Goal: Task Accomplishment & Management: Manage account settings

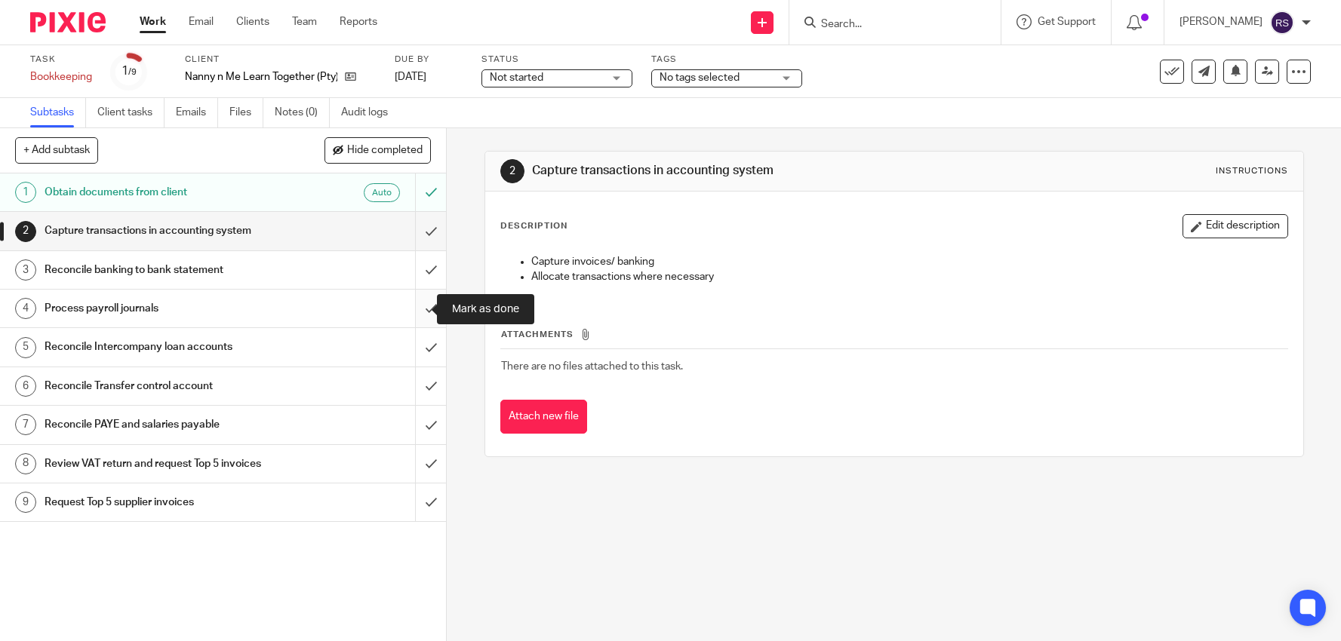
click at [419, 314] on input "submit" at bounding box center [223, 309] width 446 height 38
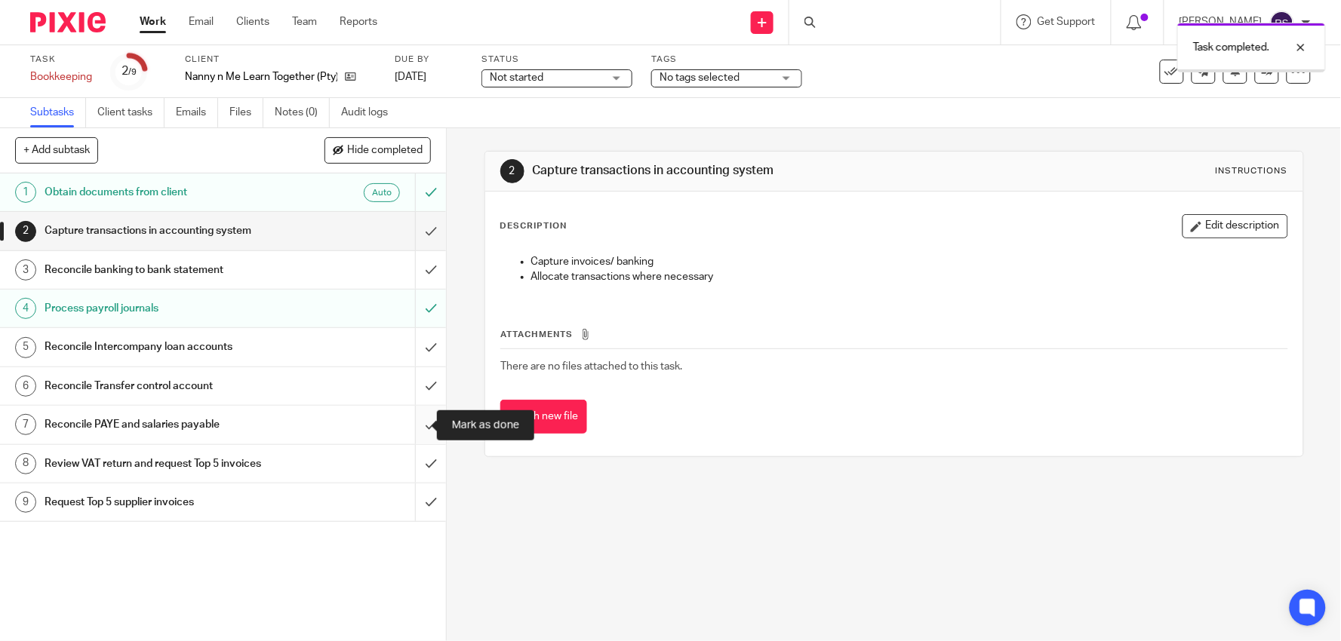
click at [419, 422] on input "submit" at bounding box center [223, 425] width 446 height 38
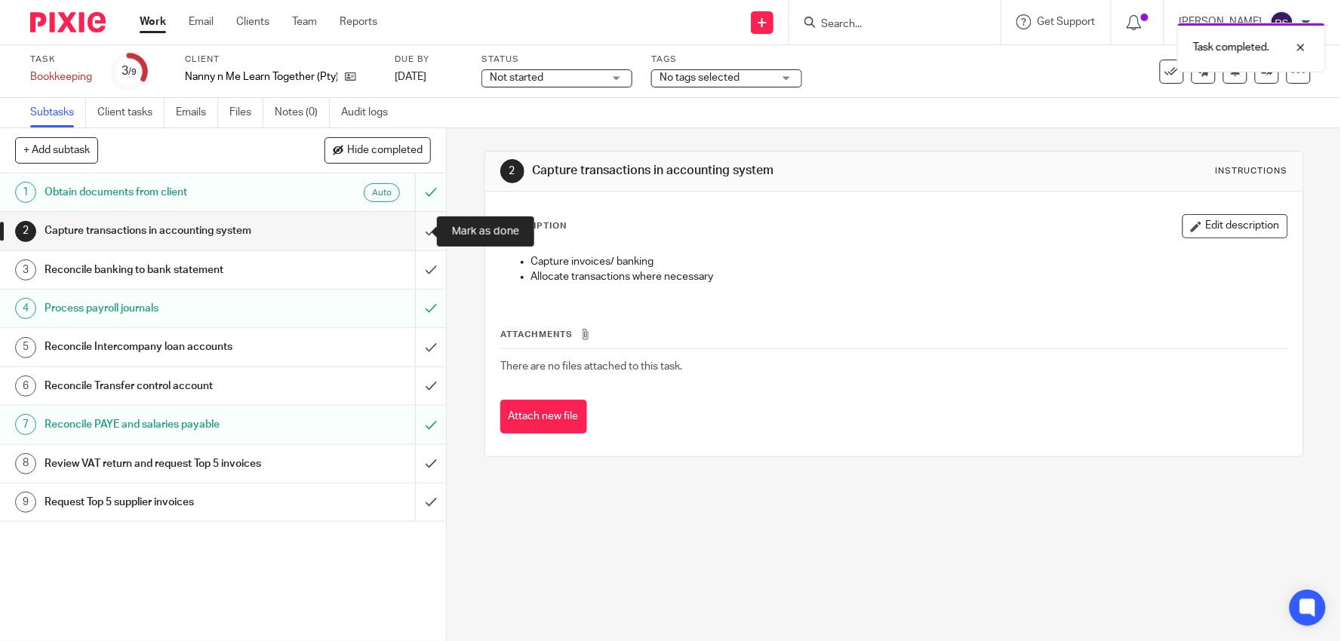
click at [417, 231] on input "submit" at bounding box center [223, 231] width 446 height 38
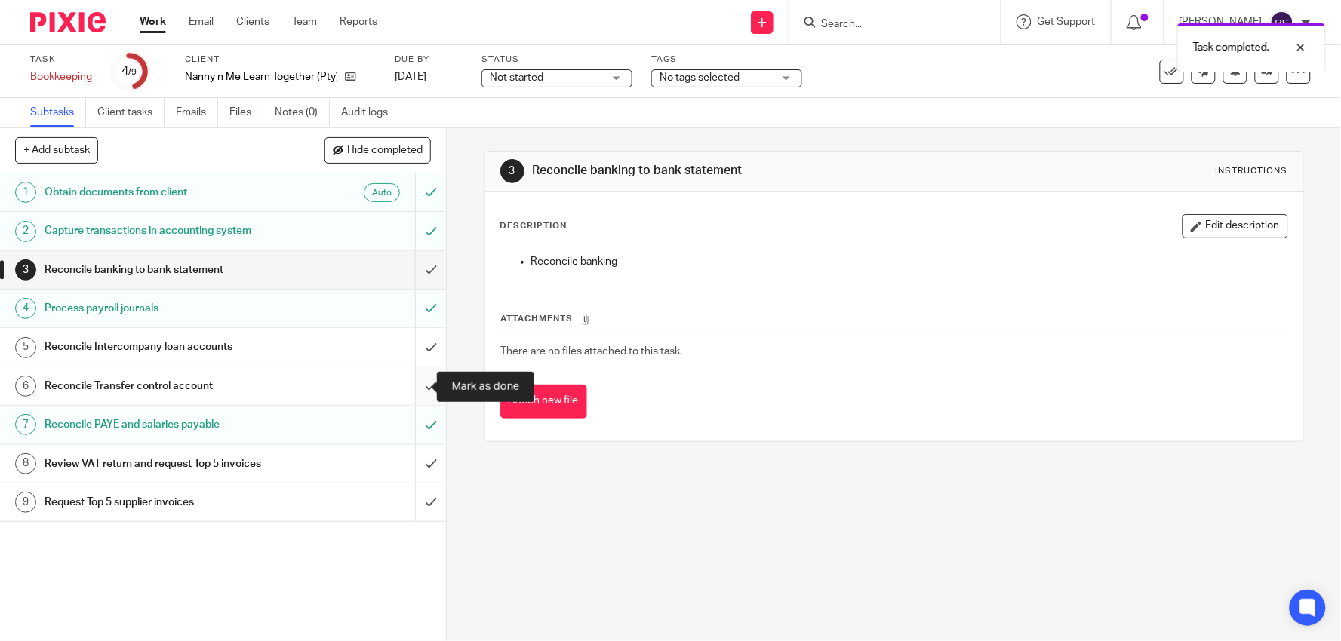
click at [413, 394] on input "submit" at bounding box center [223, 386] width 446 height 38
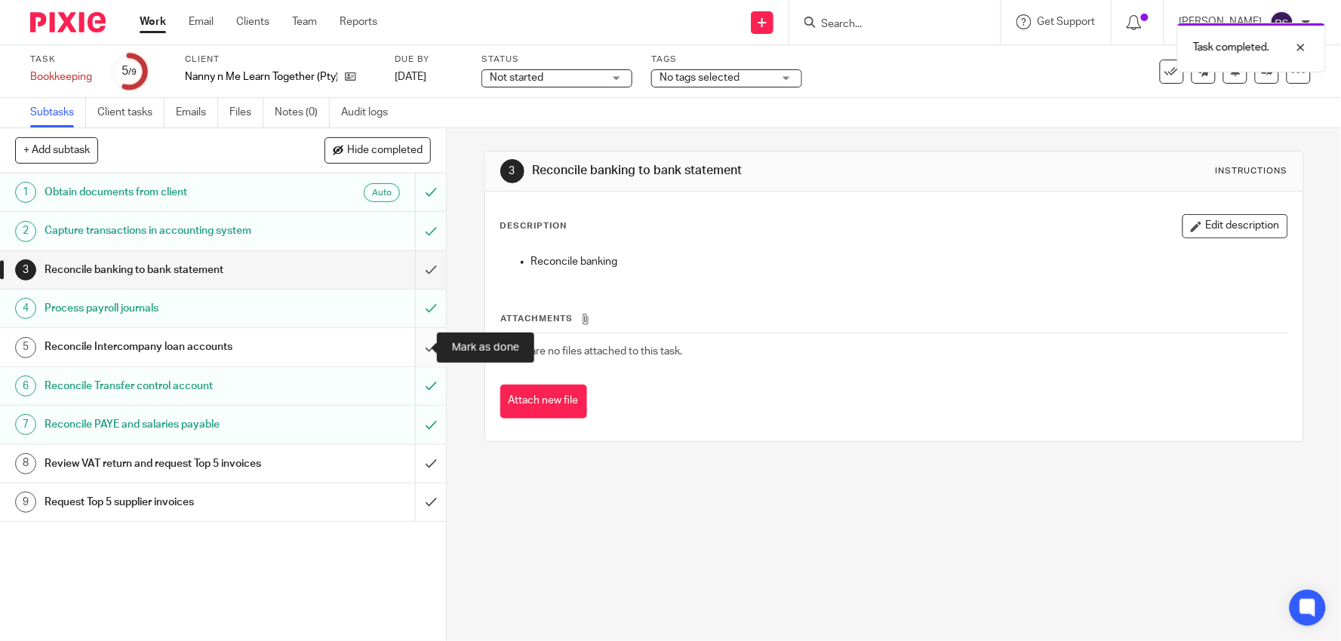
click at [425, 345] on input "submit" at bounding box center [223, 347] width 446 height 38
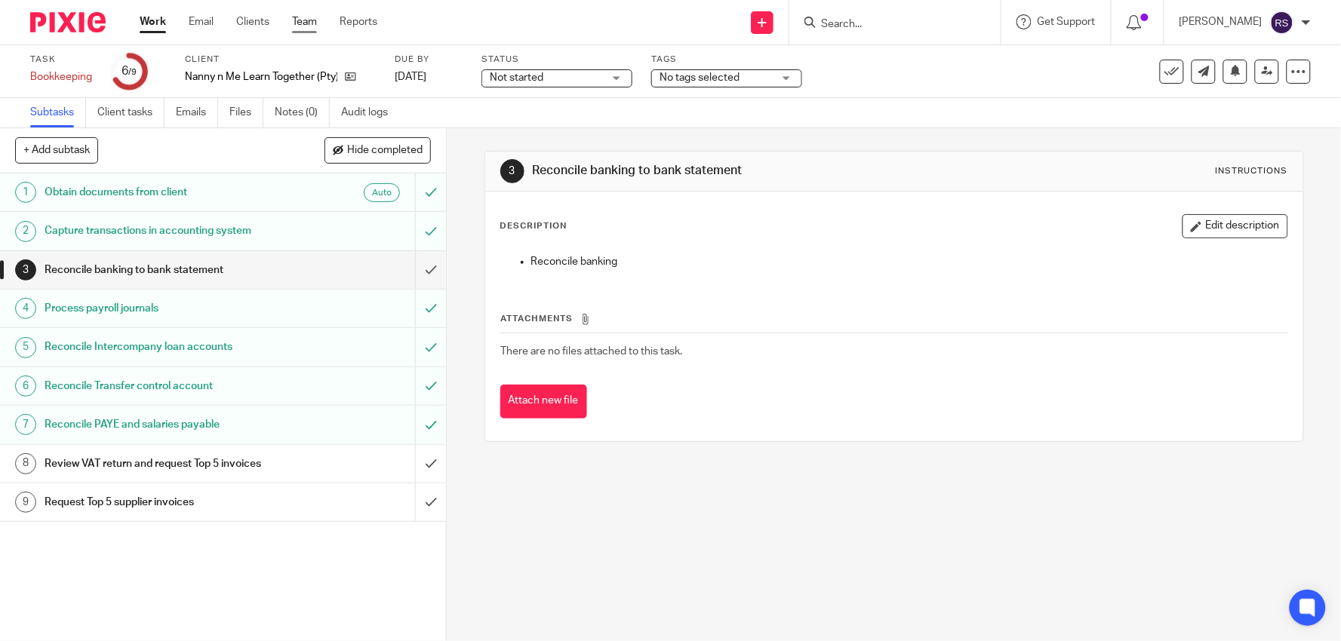
click at [309, 27] on link "Team" at bounding box center [304, 21] width 25 height 15
click at [241, 72] on p "Nanny n Me Learn Together (Pty) Ltd" at bounding box center [261, 76] width 152 height 15
click at [241, 71] on p "Nanny n Me Learn Together (Pty) Ltd" at bounding box center [261, 76] width 152 height 15
copy div "Nanny n Me Learn Together (Pty) Ltd"
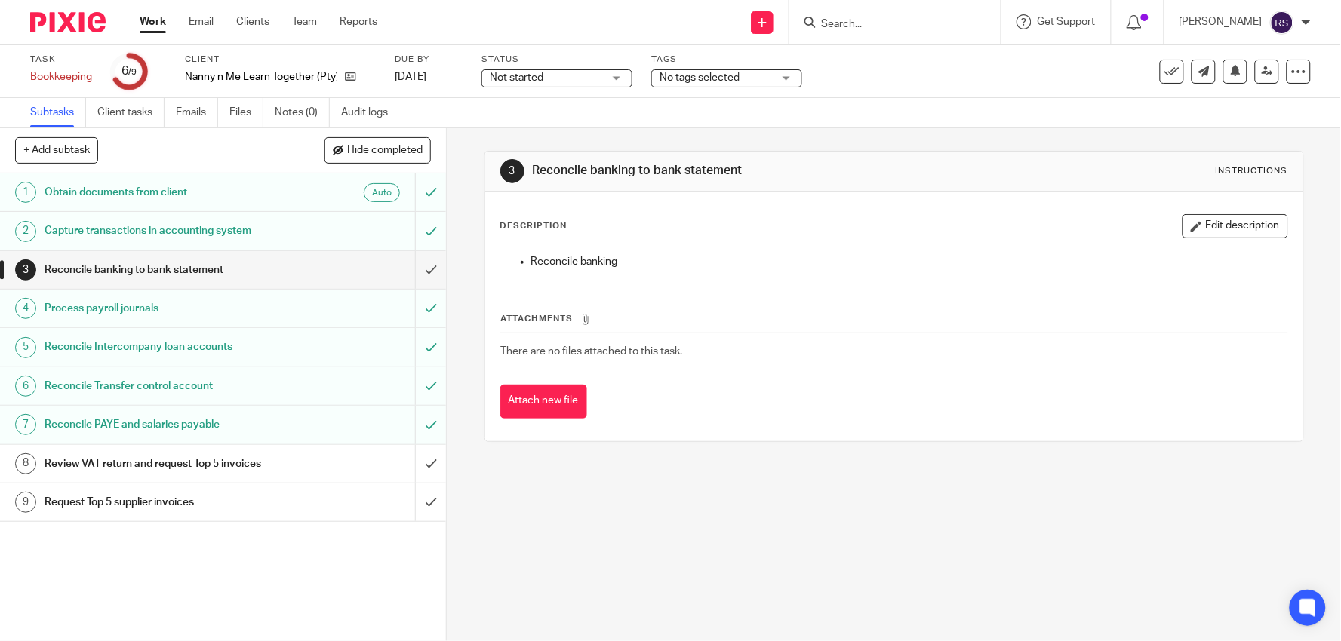
click at [898, 26] on input "Search" at bounding box center [887, 25] width 136 height 14
paste input "Nanny n Me Learn Together (Pty) Ltd"
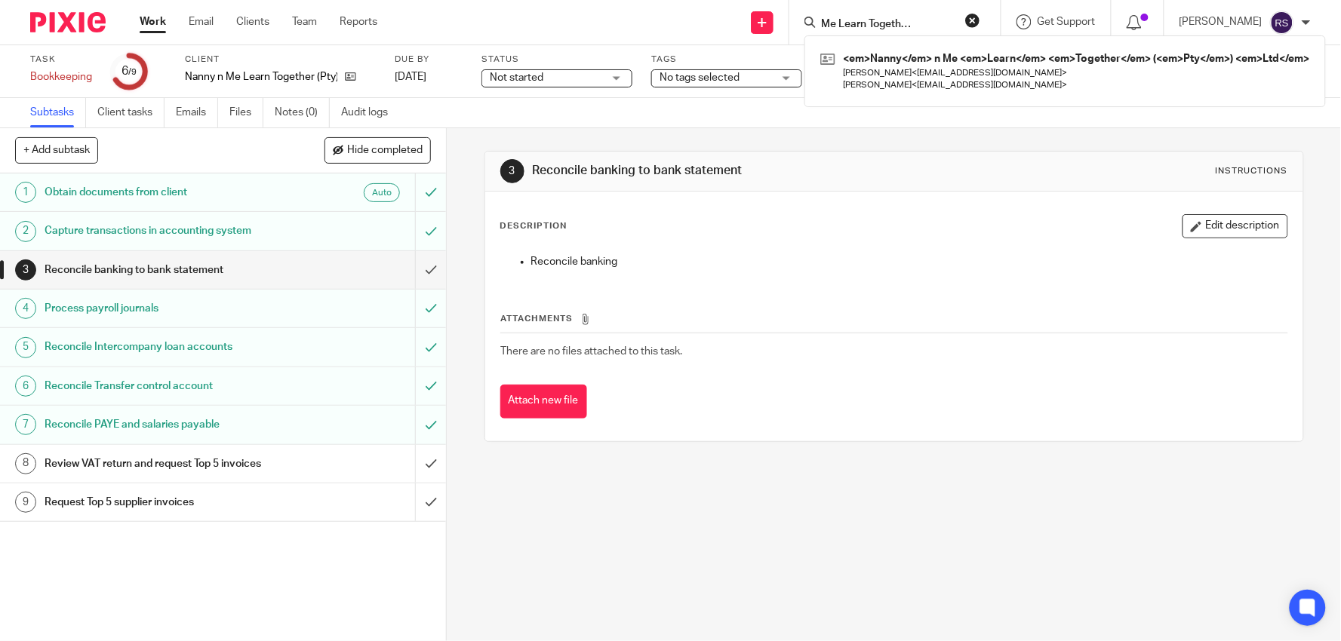
type input "Nanny n Me Learn Together (Pty) Ltd"
click button "submit" at bounding box center [0, 0] width 0 height 0
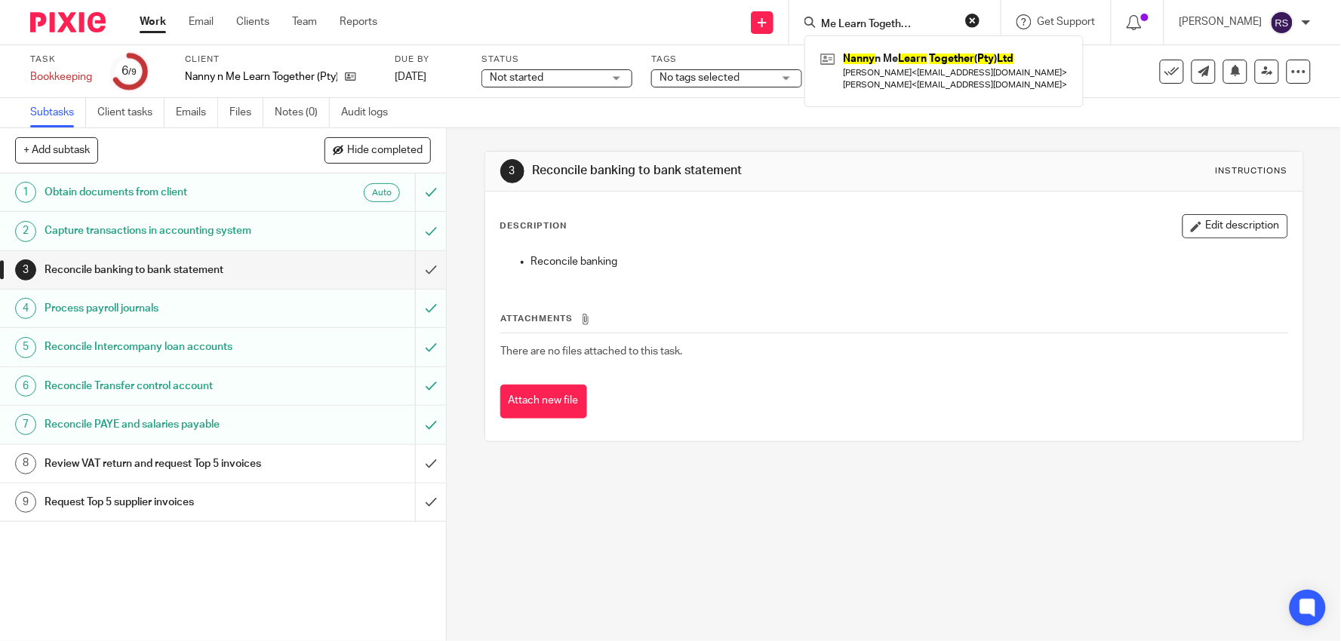
scroll to position [0, 0]
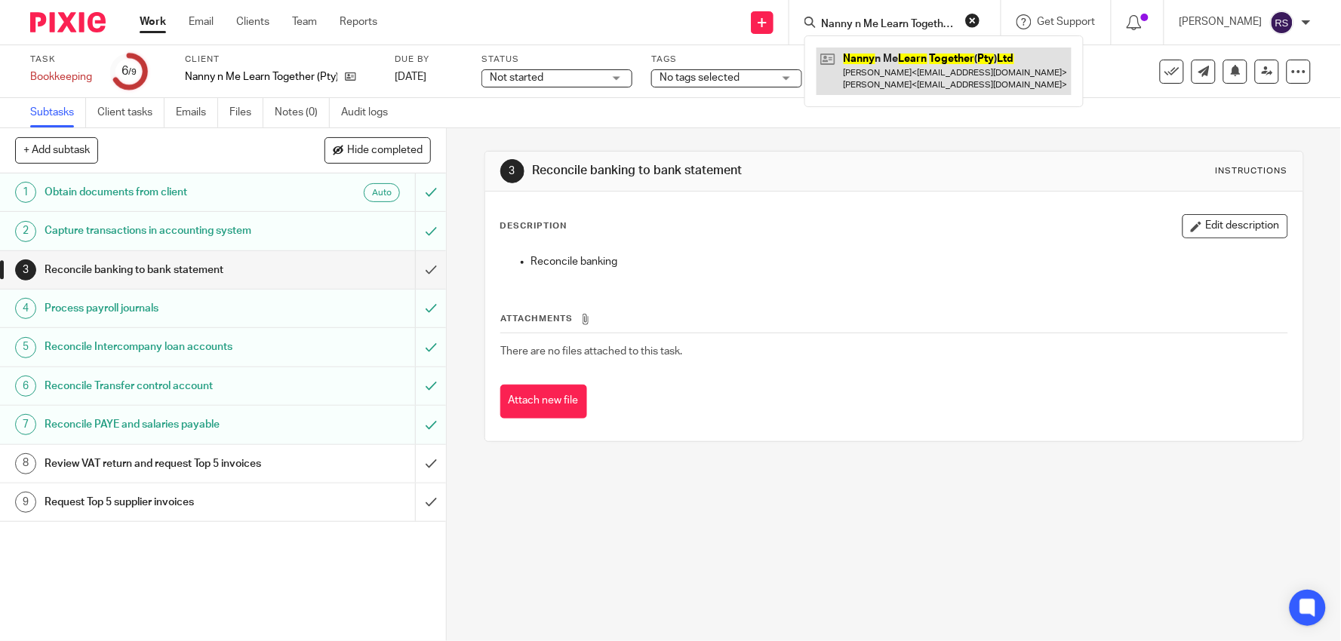
click at [930, 85] on link at bounding box center [943, 71] width 255 height 47
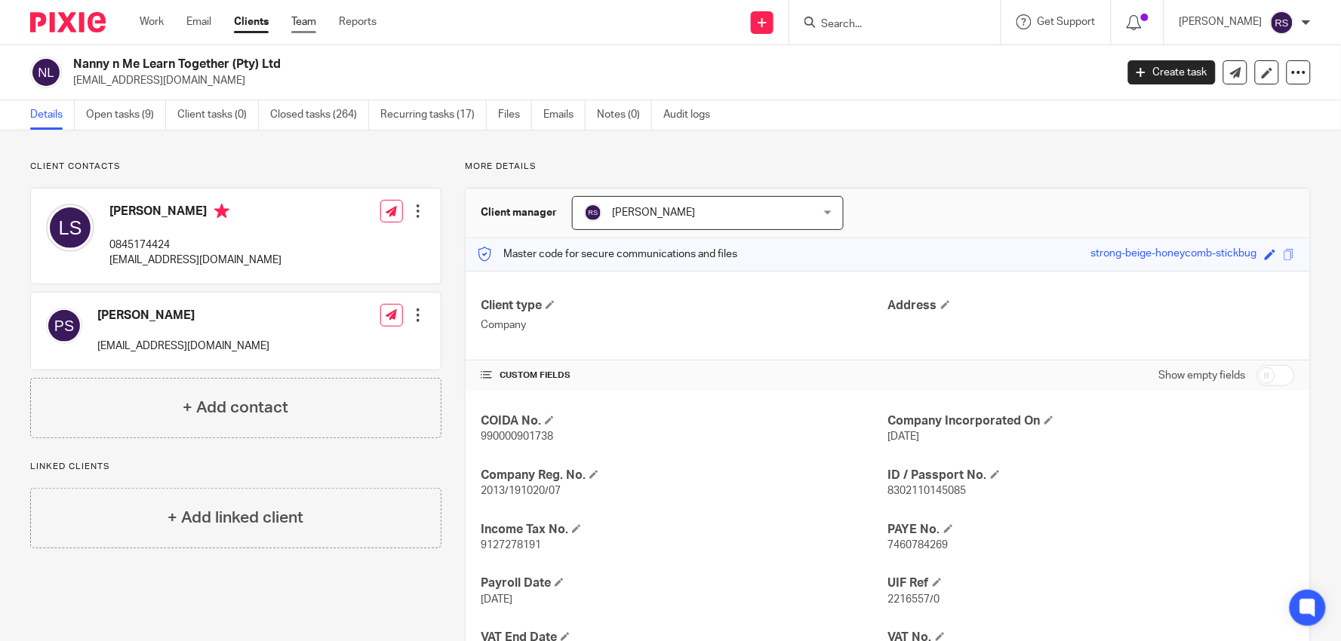
click at [303, 26] on link "Team" at bounding box center [303, 21] width 25 height 15
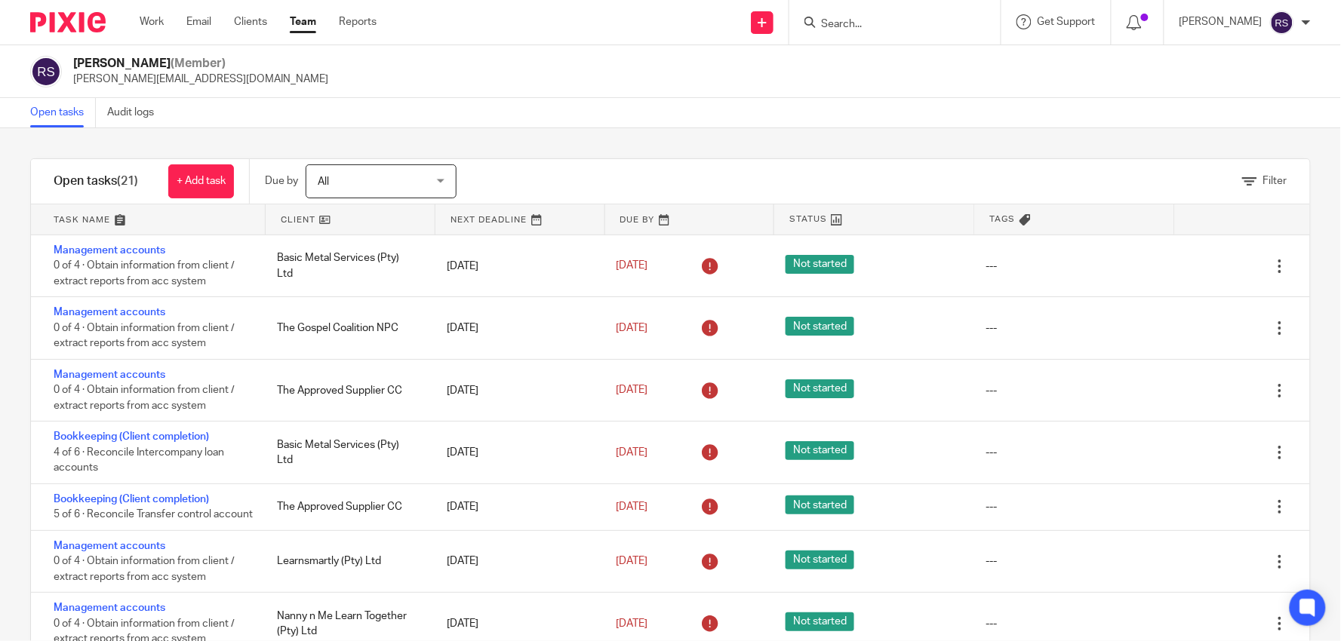
click at [152, 220] on link at bounding box center [148, 219] width 235 height 30
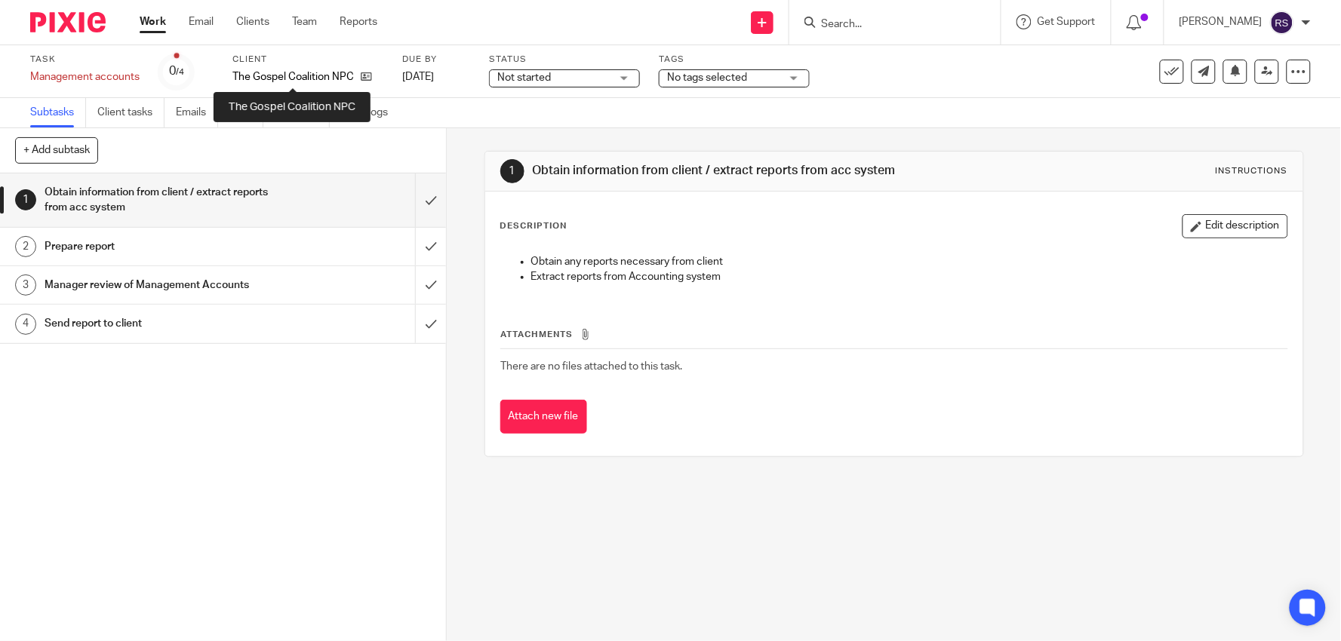
click at [297, 77] on p "The Gospel Coalition NPC" at bounding box center [292, 76] width 121 height 15
click at [297, 76] on p "The Gospel Coalition NPC" at bounding box center [292, 76] width 121 height 15
copy div "The Gospel Coalition NPC"
click at [865, 24] on input "Search" at bounding box center [887, 25] width 136 height 14
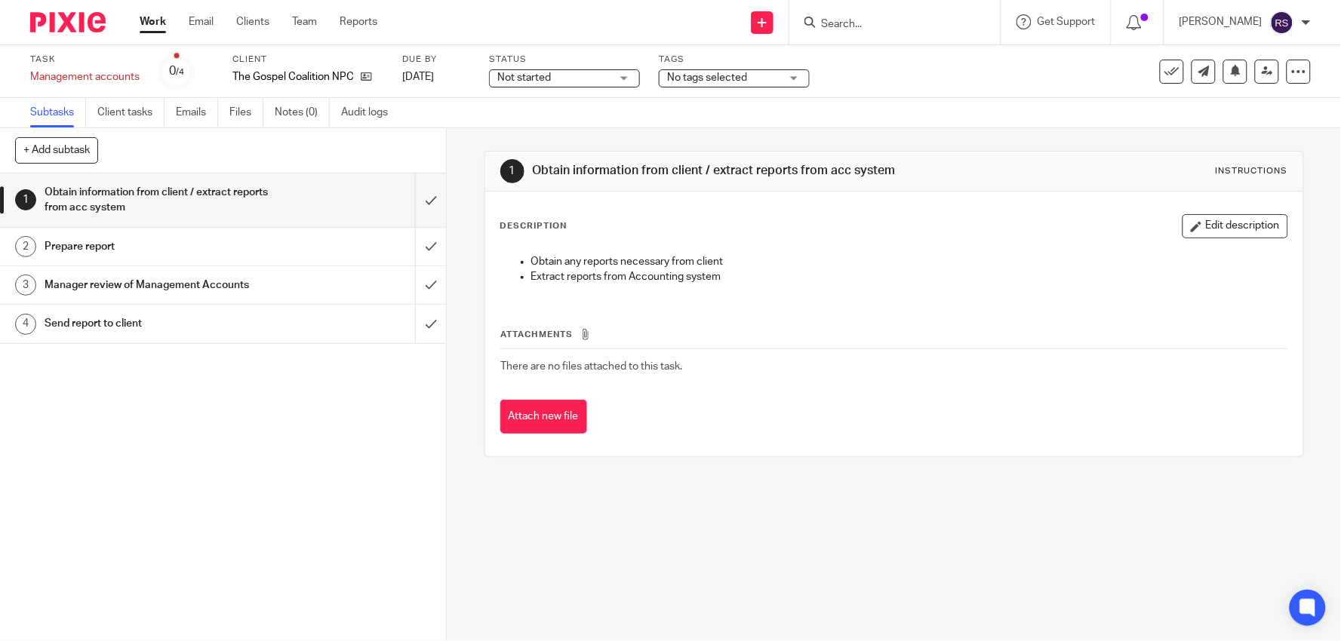
paste input "The Gospel Coalition NPC"
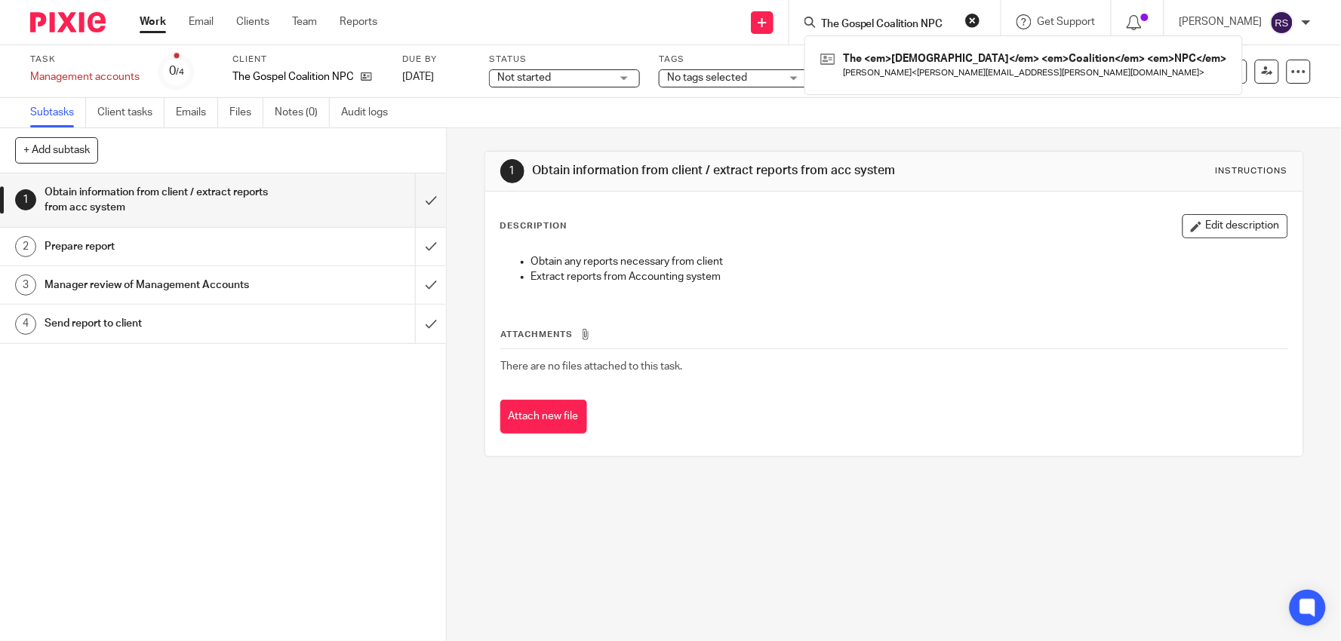
type input "The Gospel Coalition NPC"
click button "submit" at bounding box center [0, 0] width 0 height 0
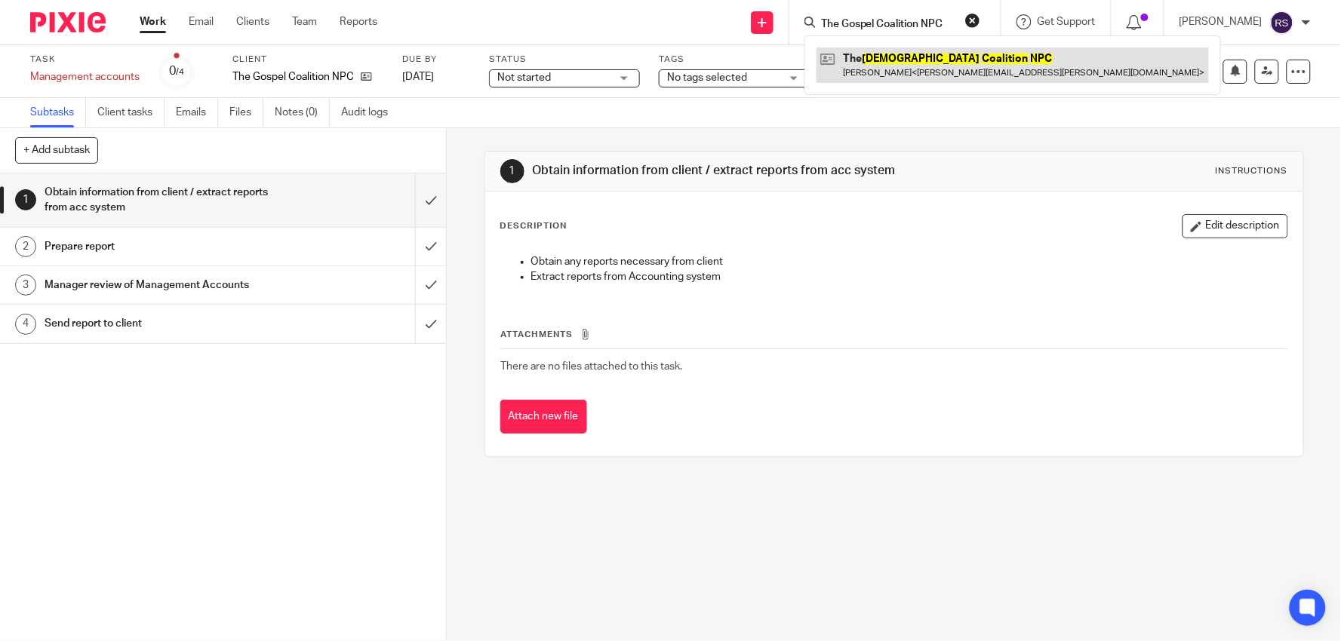
click at [914, 65] on link at bounding box center [1012, 65] width 392 height 35
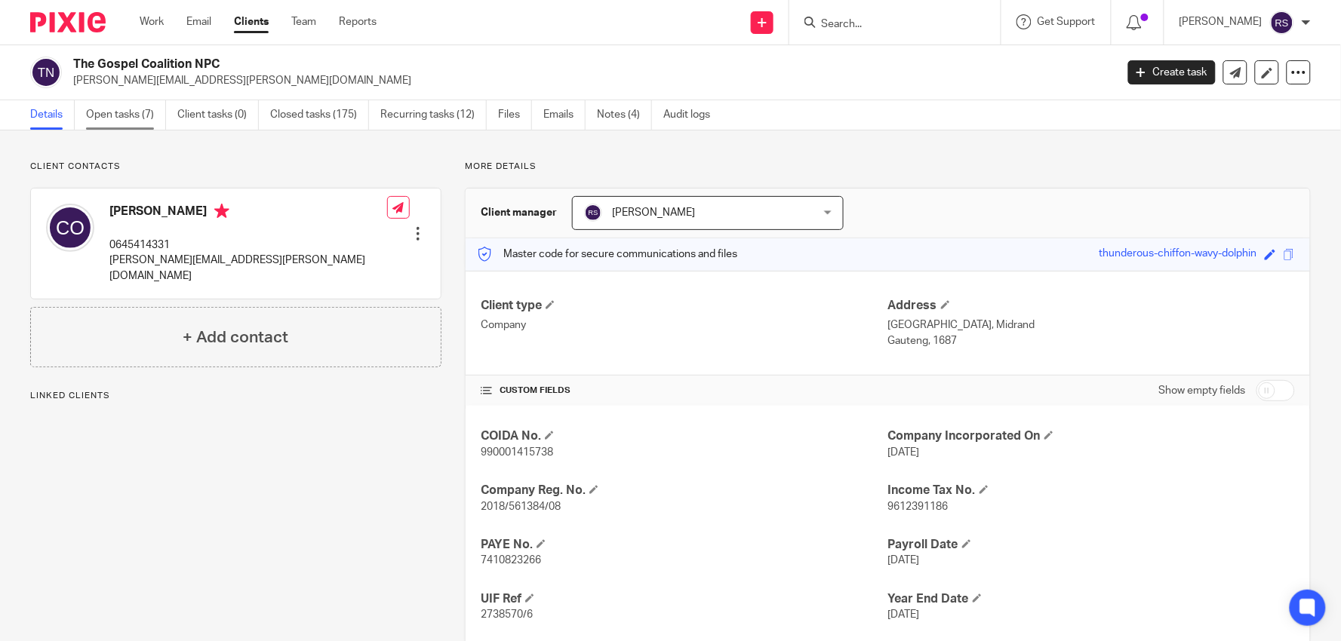
click at [113, 122] on link "Open tasks (7)" at bounding box center [126, 114] width 80 height 29
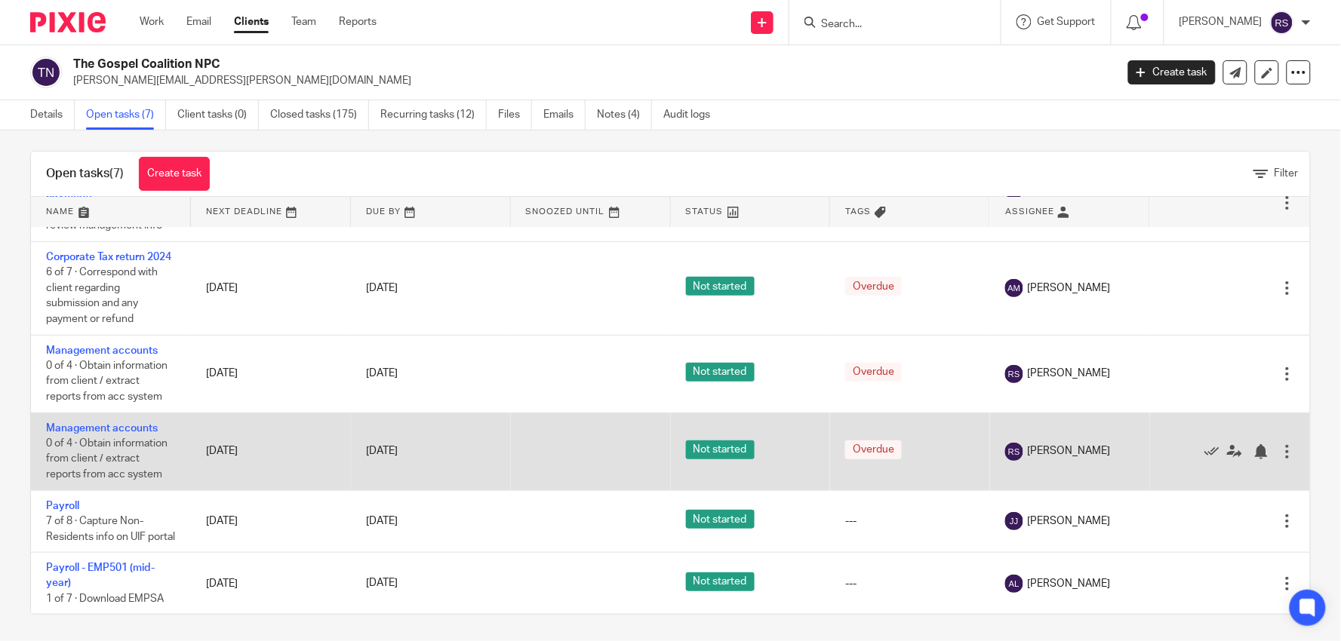
scroll to position [13, 0]
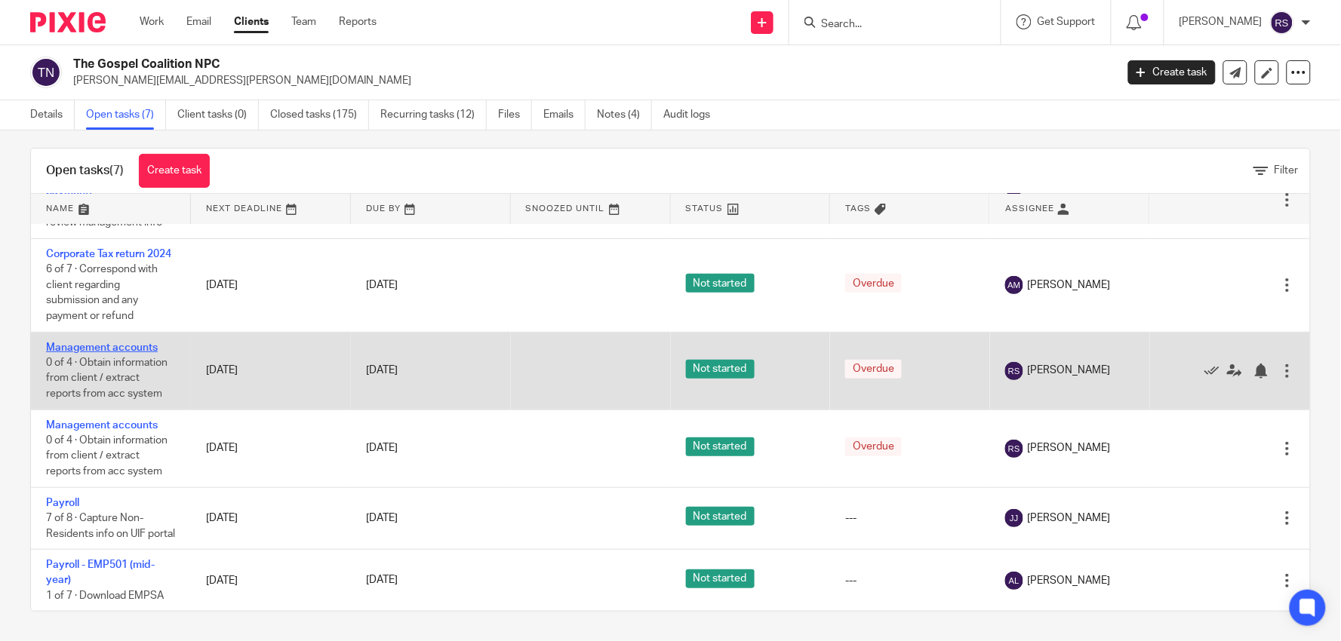
click at [103, 342] on link "Management accounts" at bounding box center [102, 347] width 112 height 11
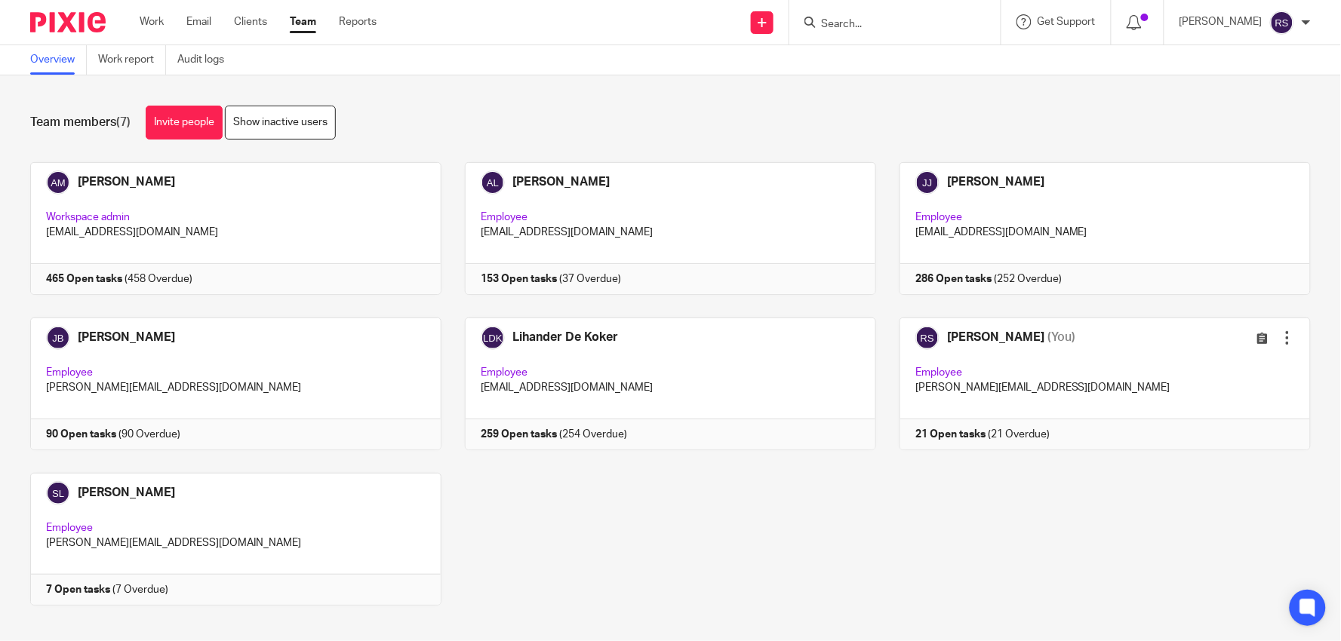
click at [1024, 402] on link at bounding box center [1093, 384] width 435 height 133
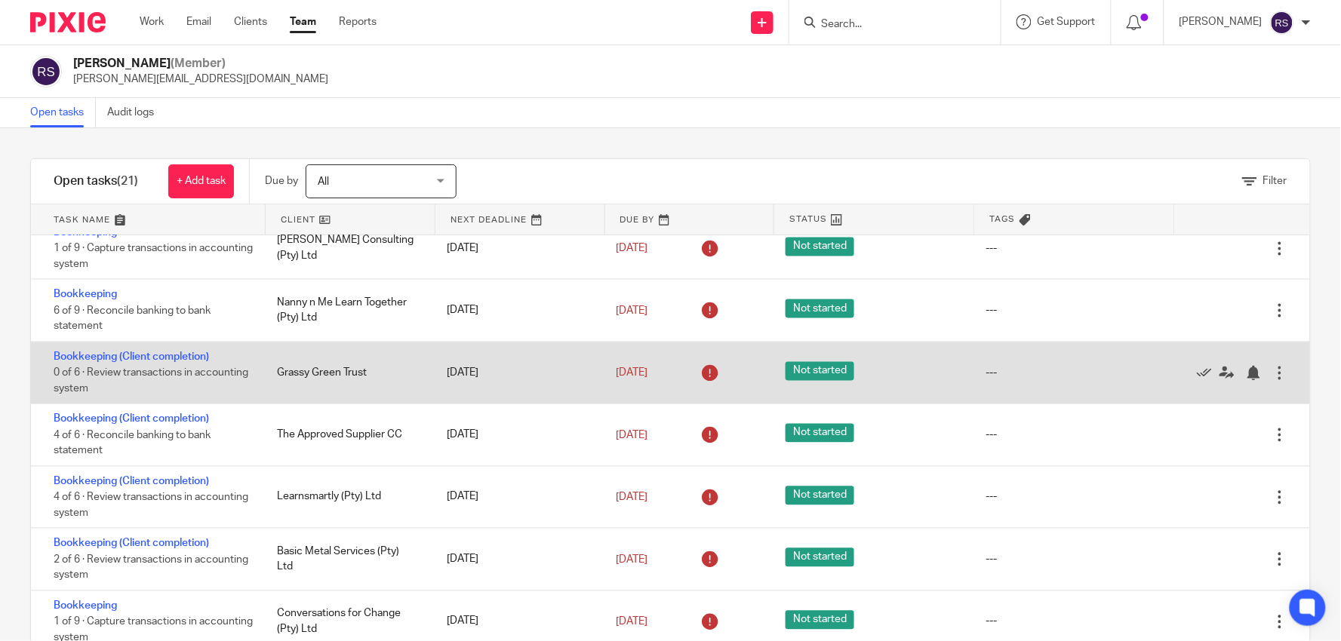
scroll to position [41, 0]
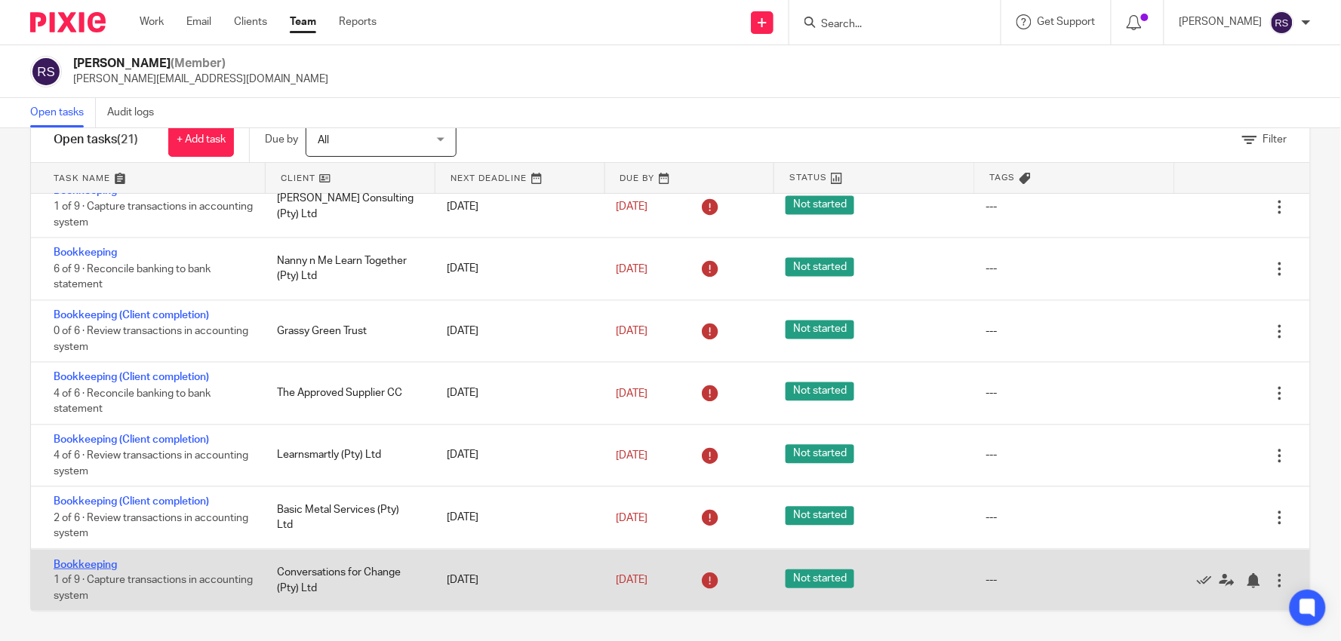
click at [110, 560] on link "Bookkeeping" at bounding box center [85, 565] width 63 height 11
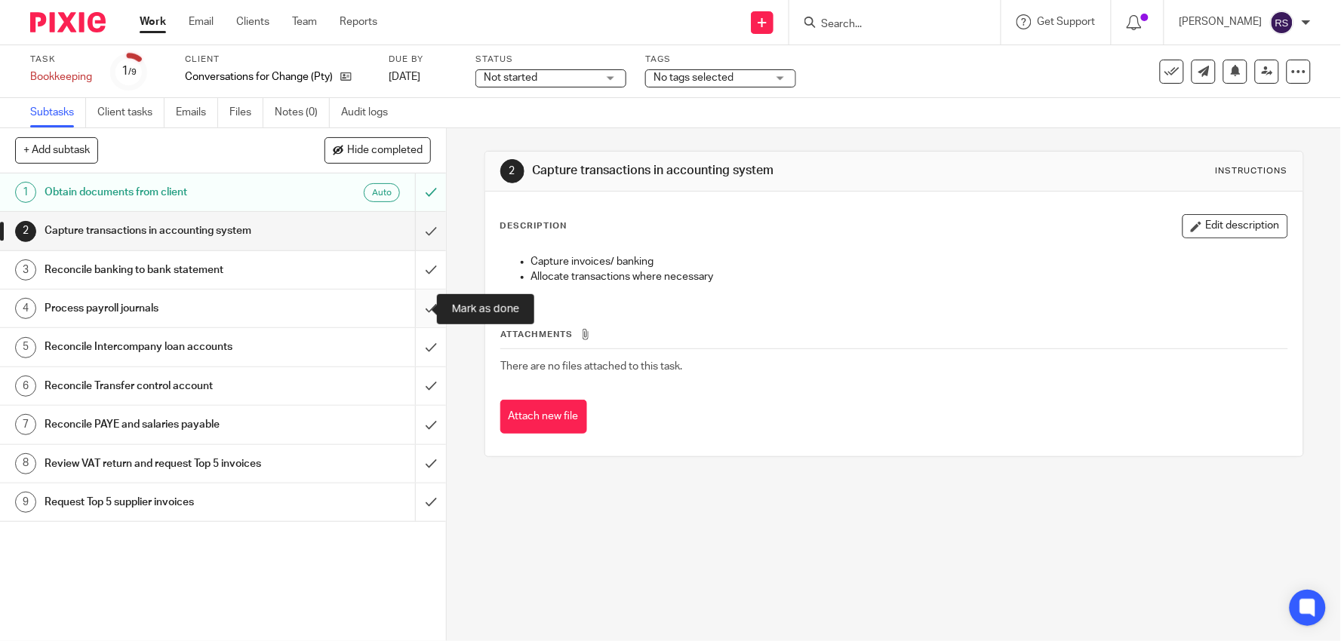
click at [412, 311] on input "submit" at bounding box center [223, 309] width 446 height 38
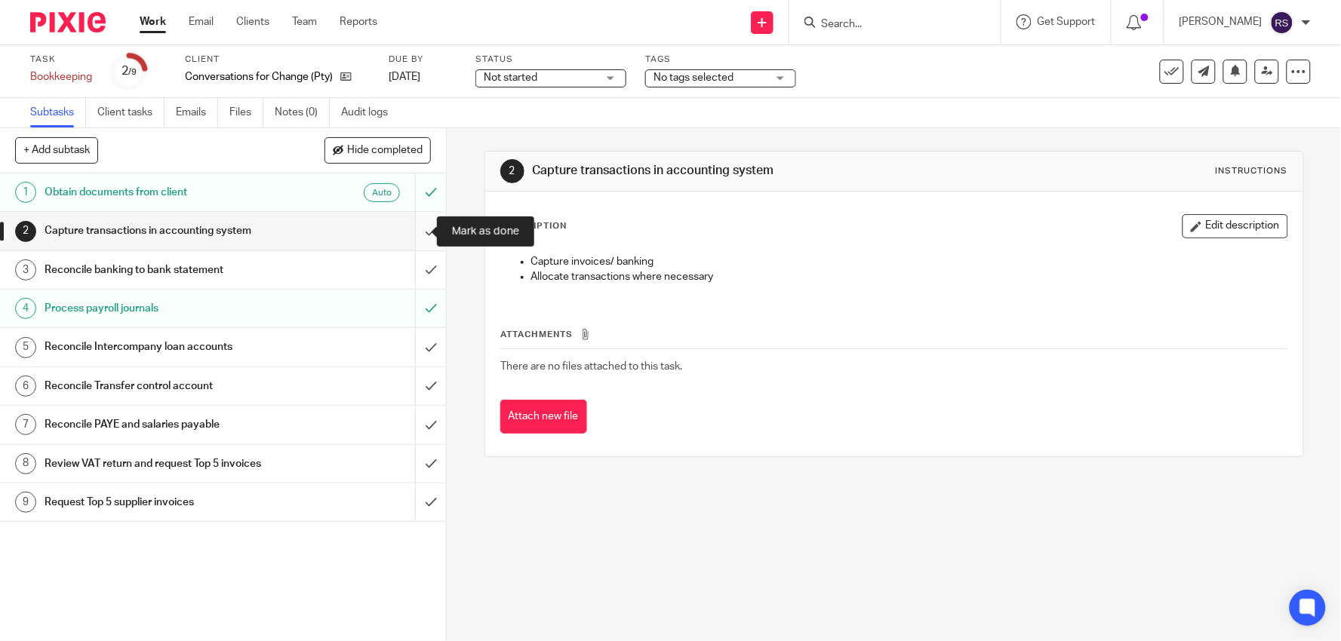
click at [416, 226] on input "submit" at bounding box center [223, 231] width 446 height 38
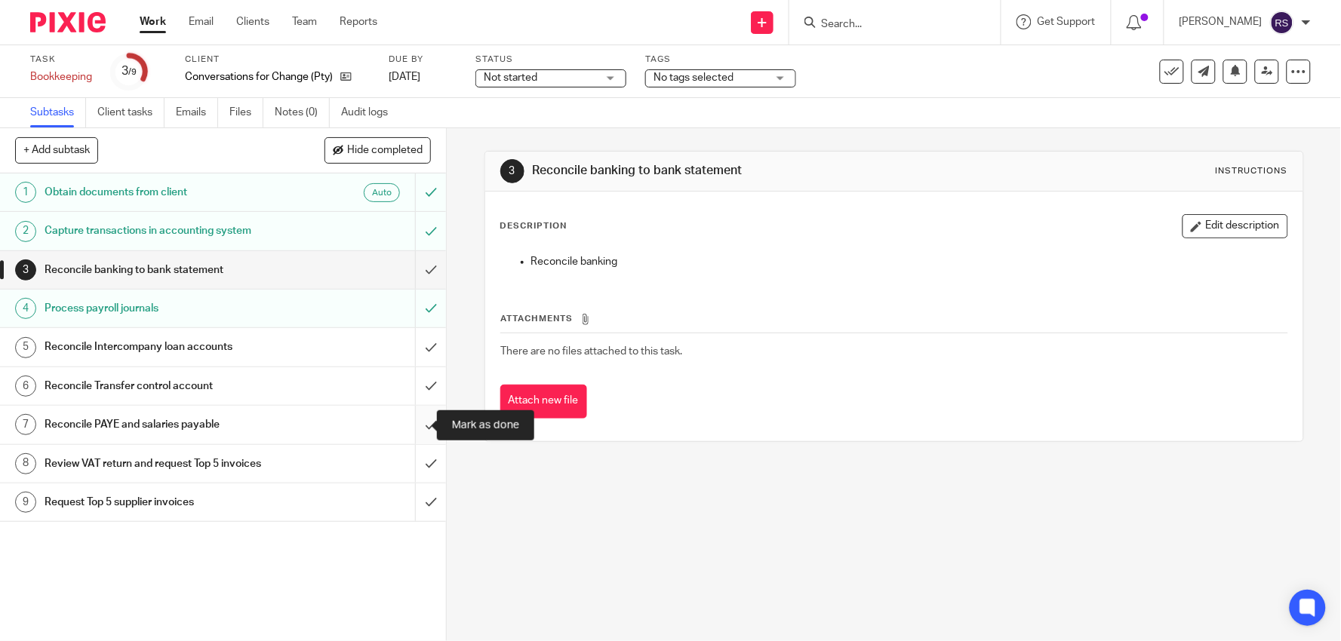
click at [410, 426] on input "submit" at bounding box center [223, 425] width 446 height 38
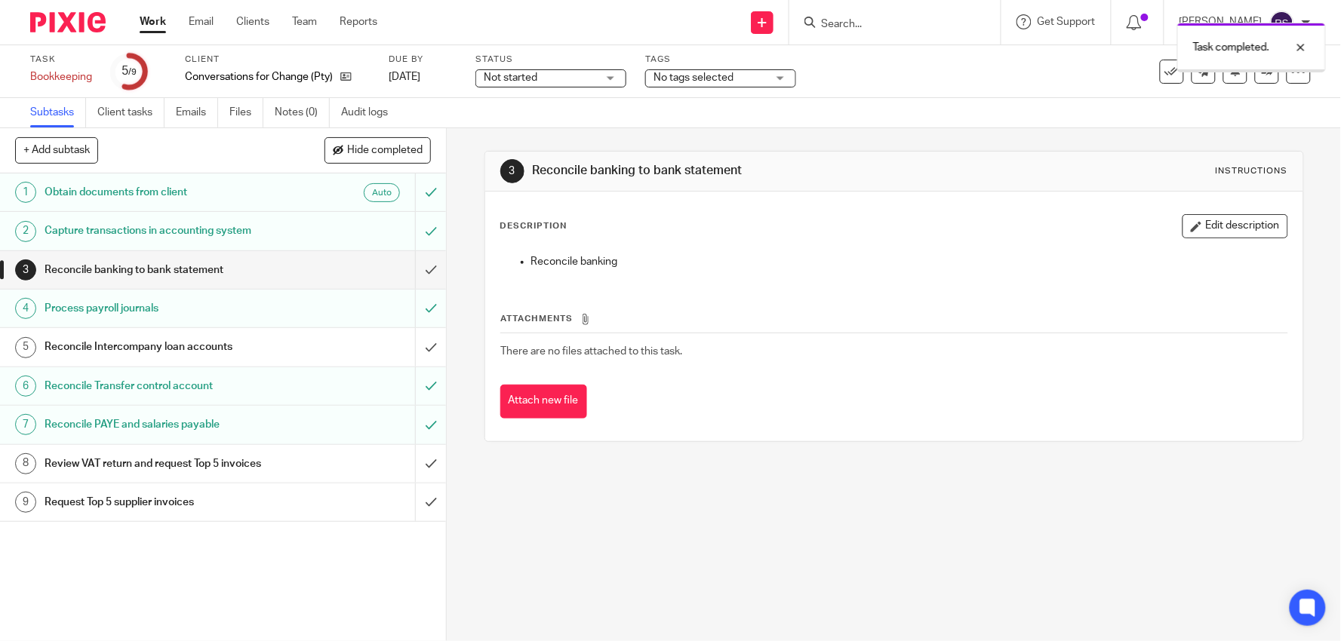
click at [419, 352] on input "submit" at bounding box center [223, 347] width 446 height 38
click at [1301, 44] on div at bounding box center [1289, 47] width 41 height 18
click at [306, 20] on link "Team" at bounding box center [304, 21] width 25 height 15
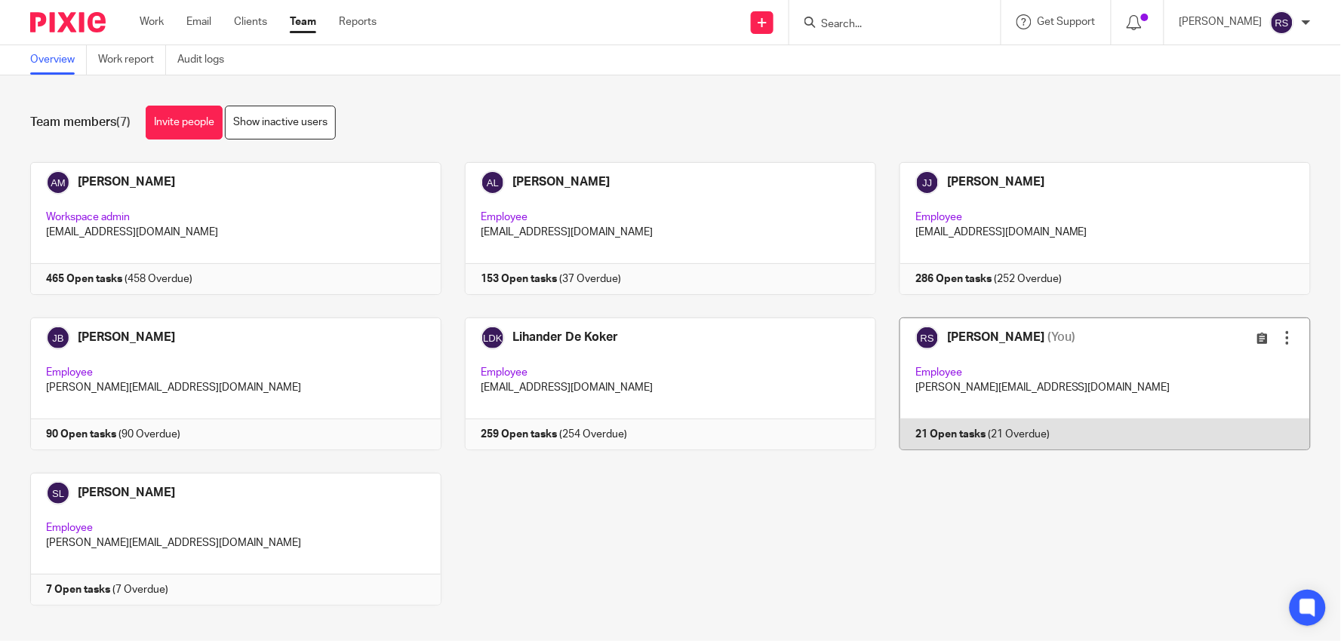
scroll to position [18, 0]
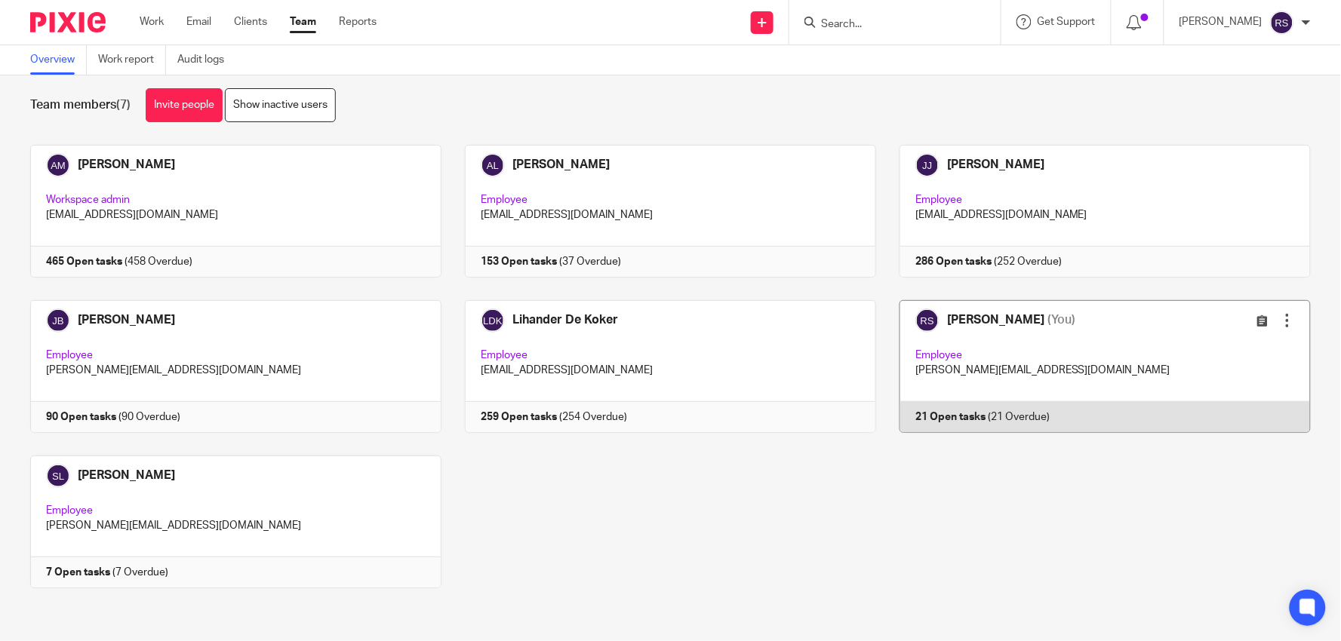
click at [1014, 391] on link at bounding box center [1093, 366] width 435 height 133
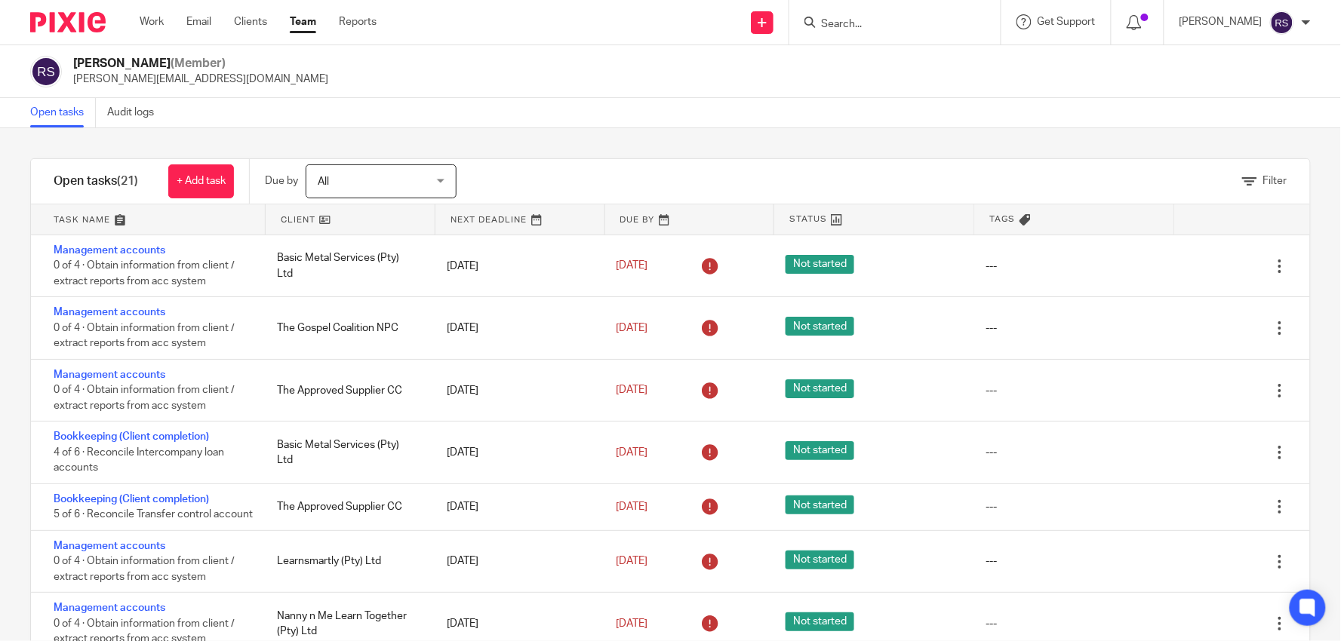
click at [764, 134] on div "Filter tasks Only show tasks matching all of these conditions 1 Client name Is …" at bounding box center [670, 384] width 1341 height 513
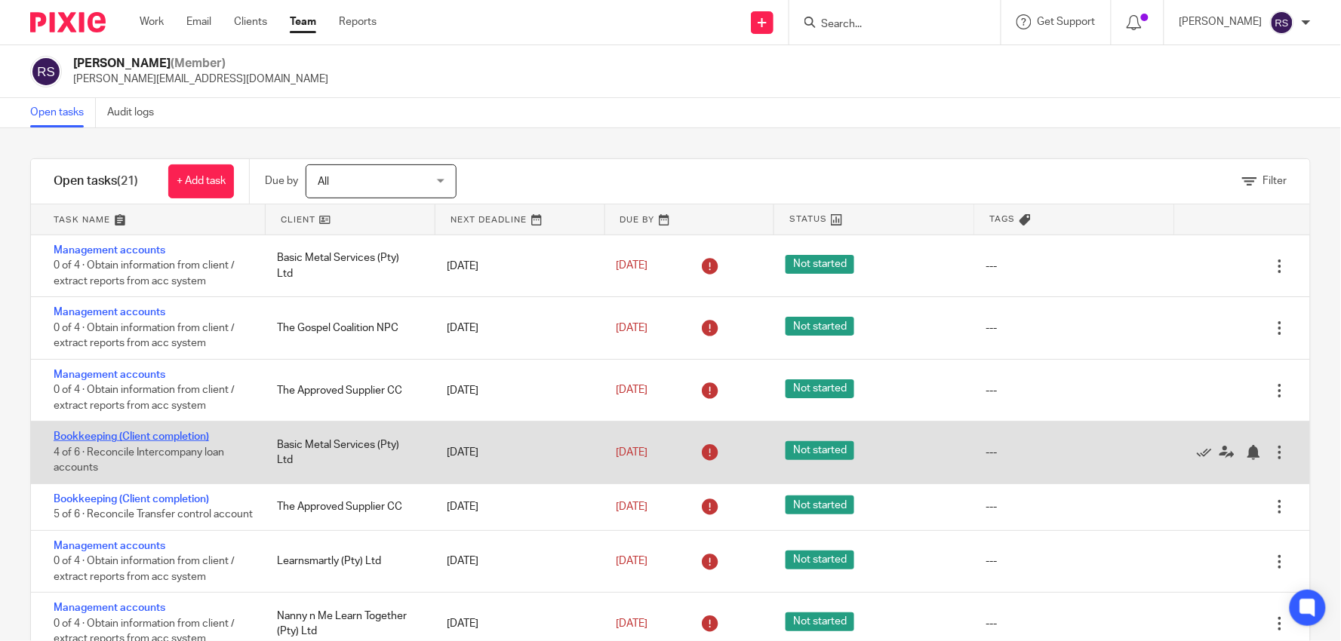
click at [170, 438] on link "Bookkeeping (Client completion)" at bounding box center [131, 436] width 155 height 11
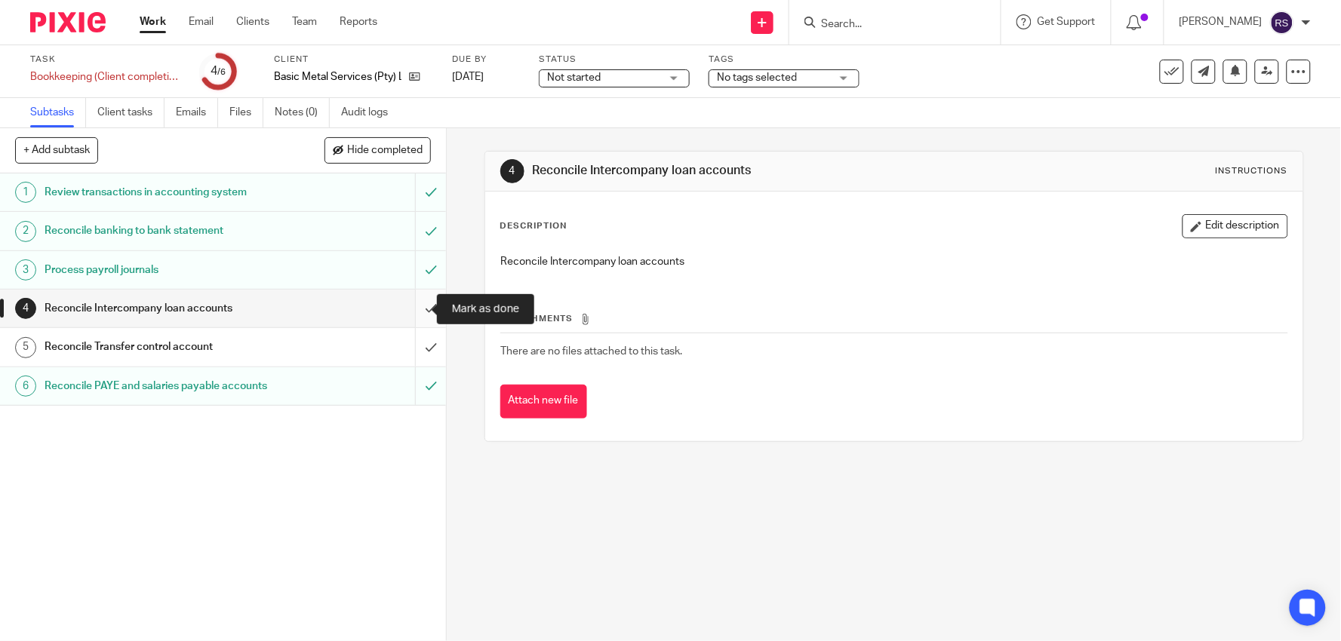
click at [412, 307] on input "submit" at bounding box center [223, 309] width 446 height 38
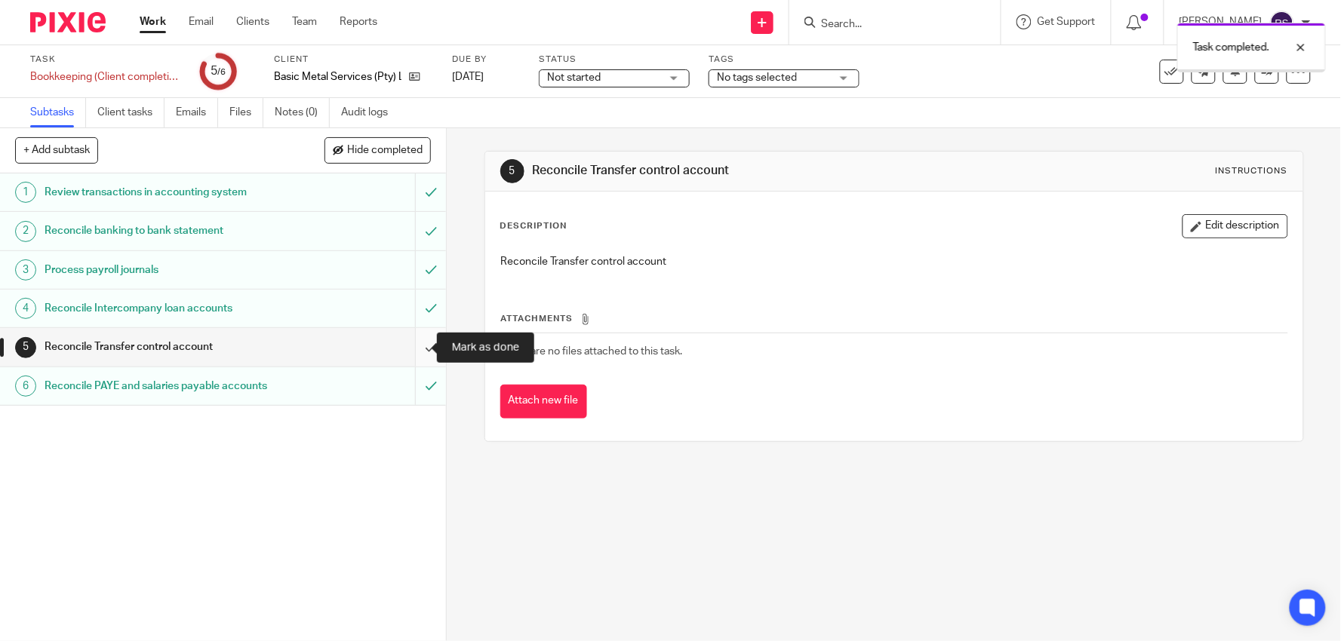
click at [413, 343] on input "submit" at bounding box center [223, 347] width 446 height 38
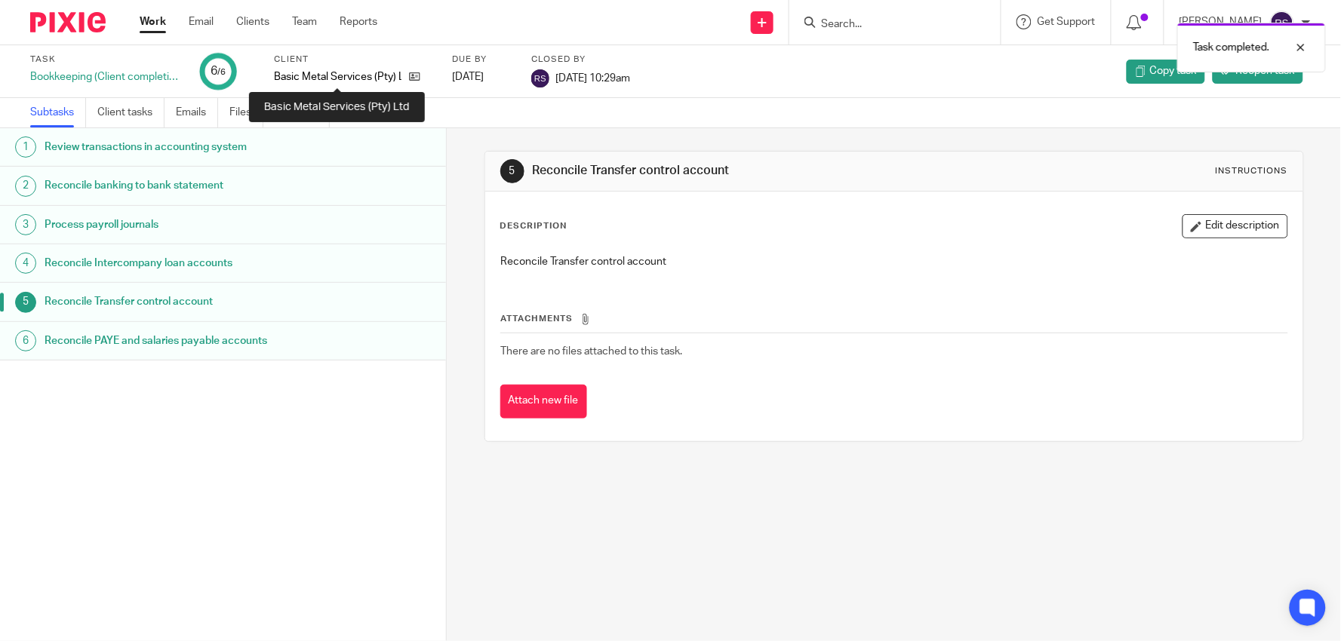
click at [314, 79] on p "Basic Metal Services (Pty) Ltd" at bounding box center [337, 76] width 127 height 15
copy div "Basic Metal Services (Pty) Ltd"
click at [903, 30] on div "Task completed." at bounding box center [999, 43] width 656 height 57
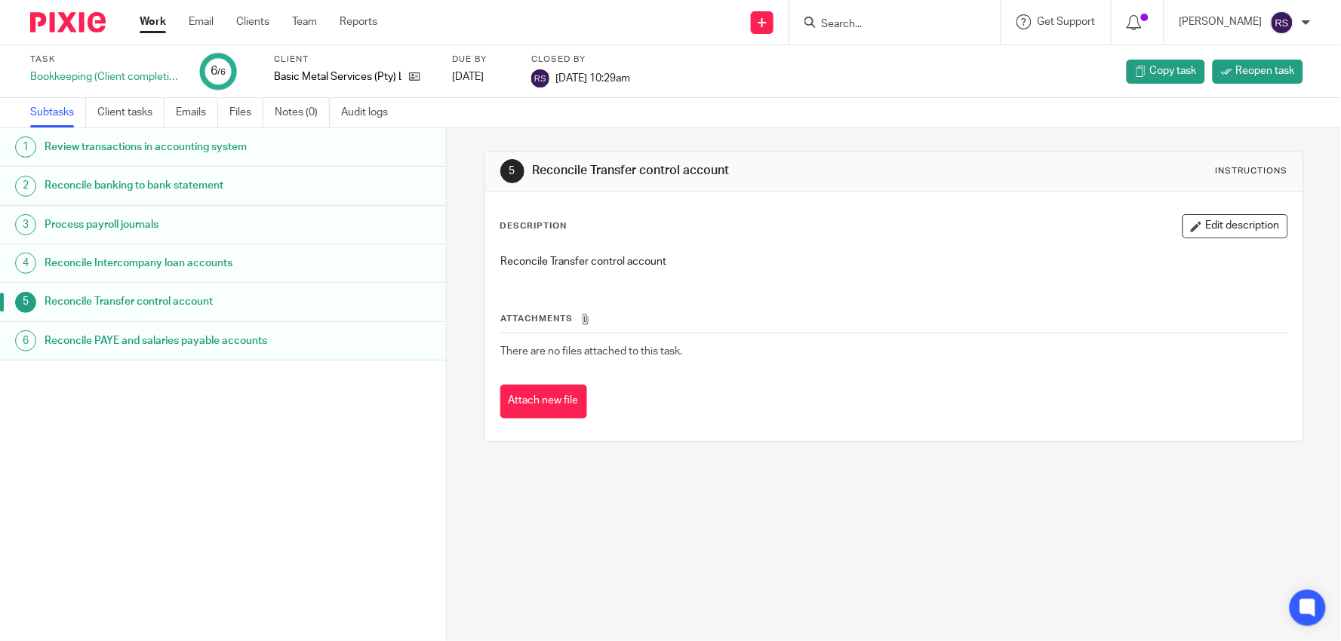
click at [911, 24] on div "Task completed." at bounding box center [999, 43] width 656 height 57
click at [911, 23] on input "Search" at bounding box center [887, 25] width 136 height 14
paste input "Basic Metal Services (Pty) Ltd"
type input "Basic Metal Services (Pty) Ltd"
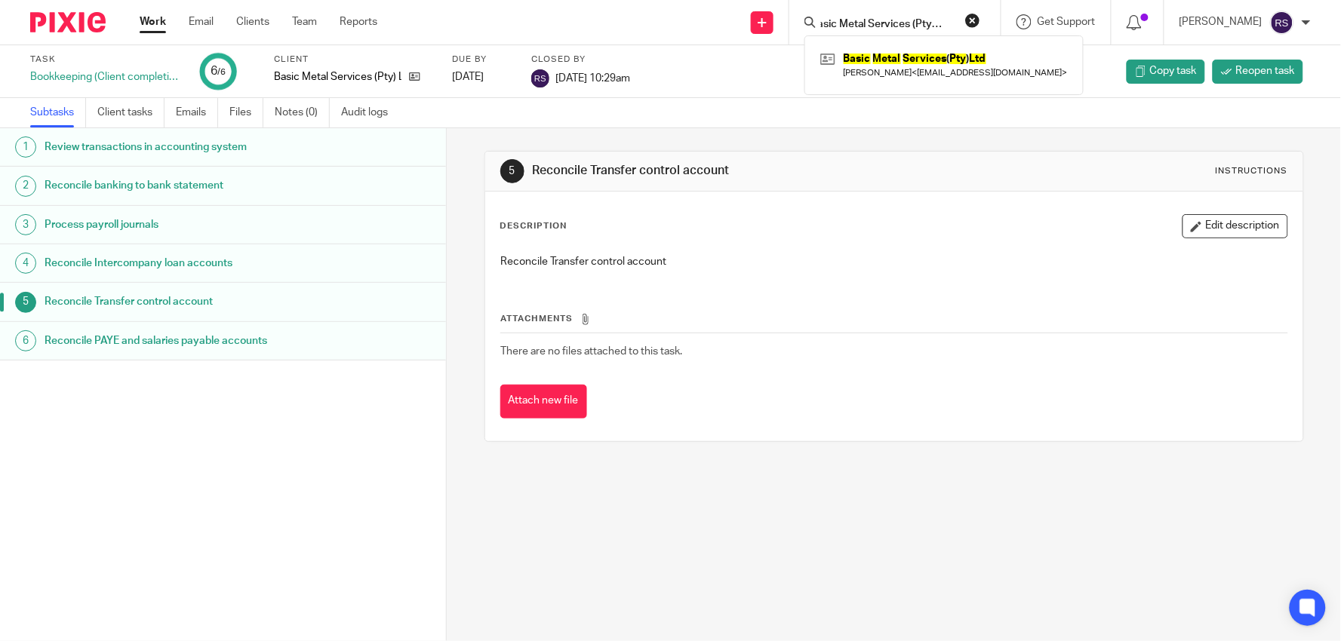
click button "submit" at bounding box center [0, 0] width 0 height 0
click at [918, 57] on link at bounding box center [943, 65] width 255 height 35
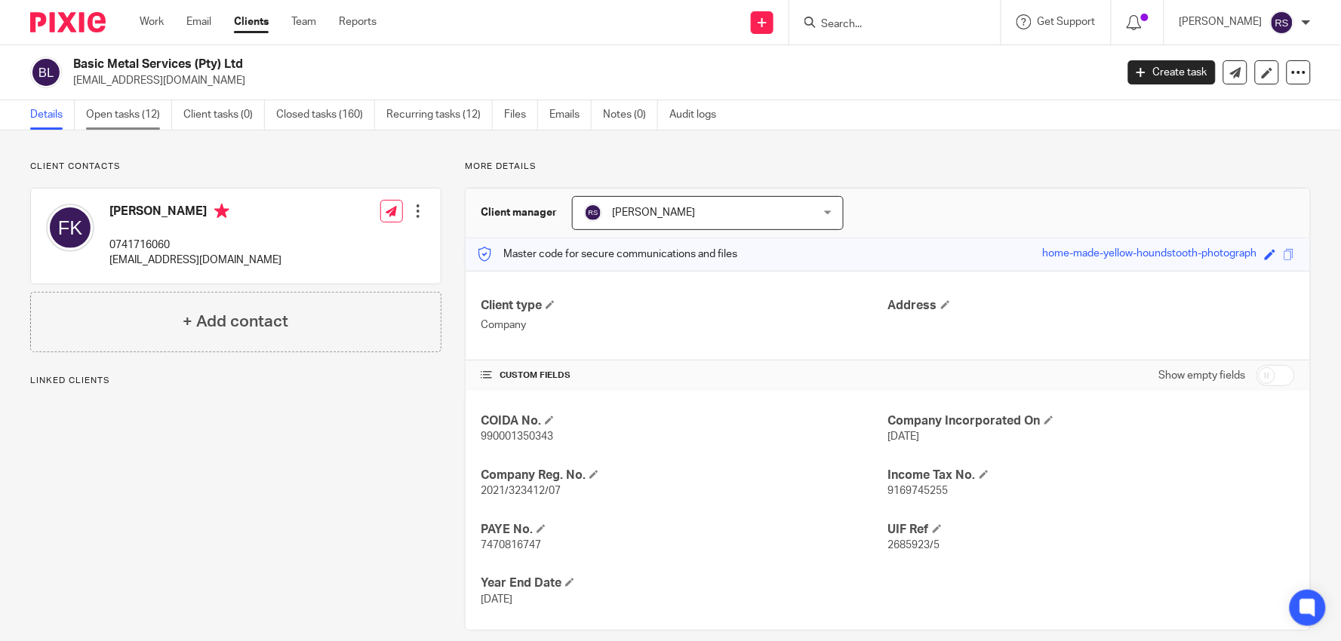
click at [118, 121] on link "Open tasks (12)" at bounding box center [129, 114] width 86 height 29
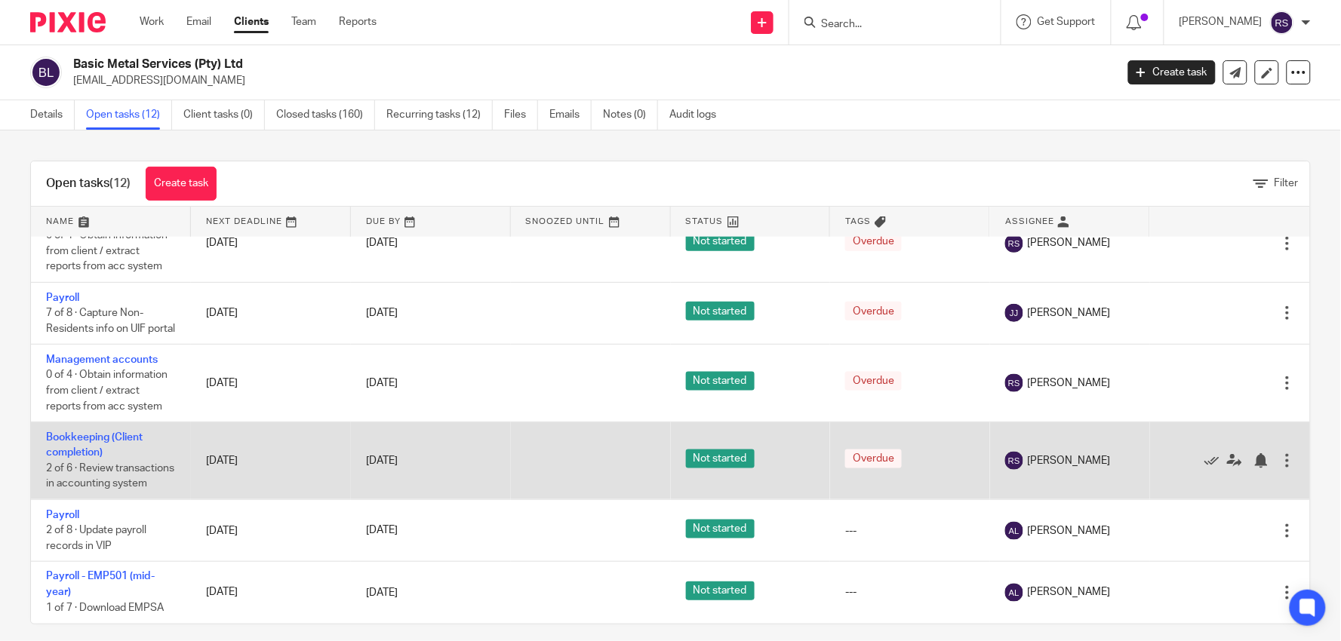
click at [60, 426] on td "Bookkeeping (Client completion) 2 of 6 · Review transactions in accounting syst…" at bounding box center [111, 461] width 160 height 78
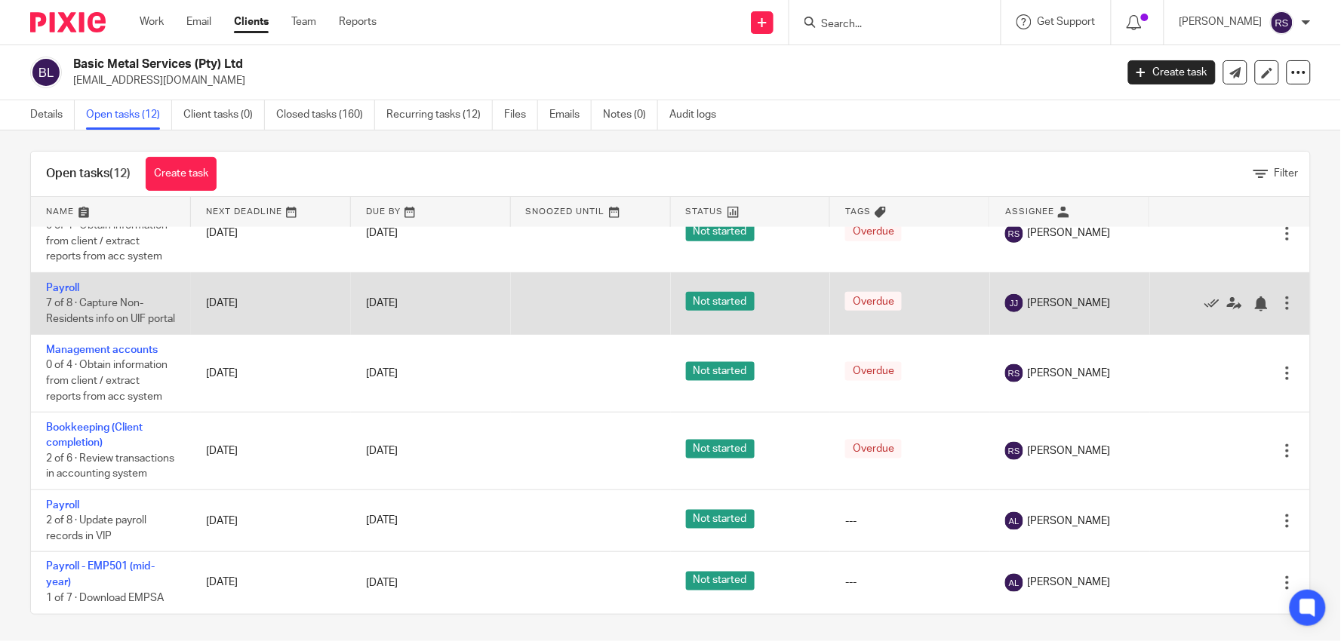
scroll to position [13, 0]
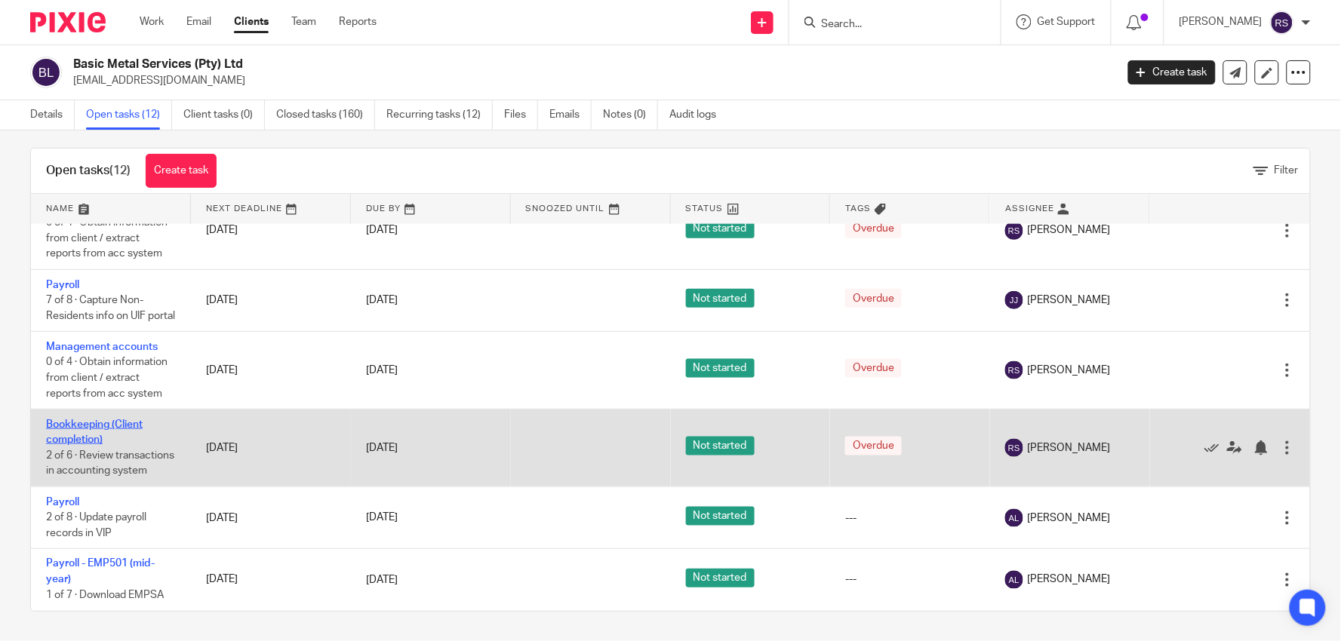
click at [91, 420] on link "Bookkeeping (Client completion)" at bounding box center [94, 432] width 97 height 26
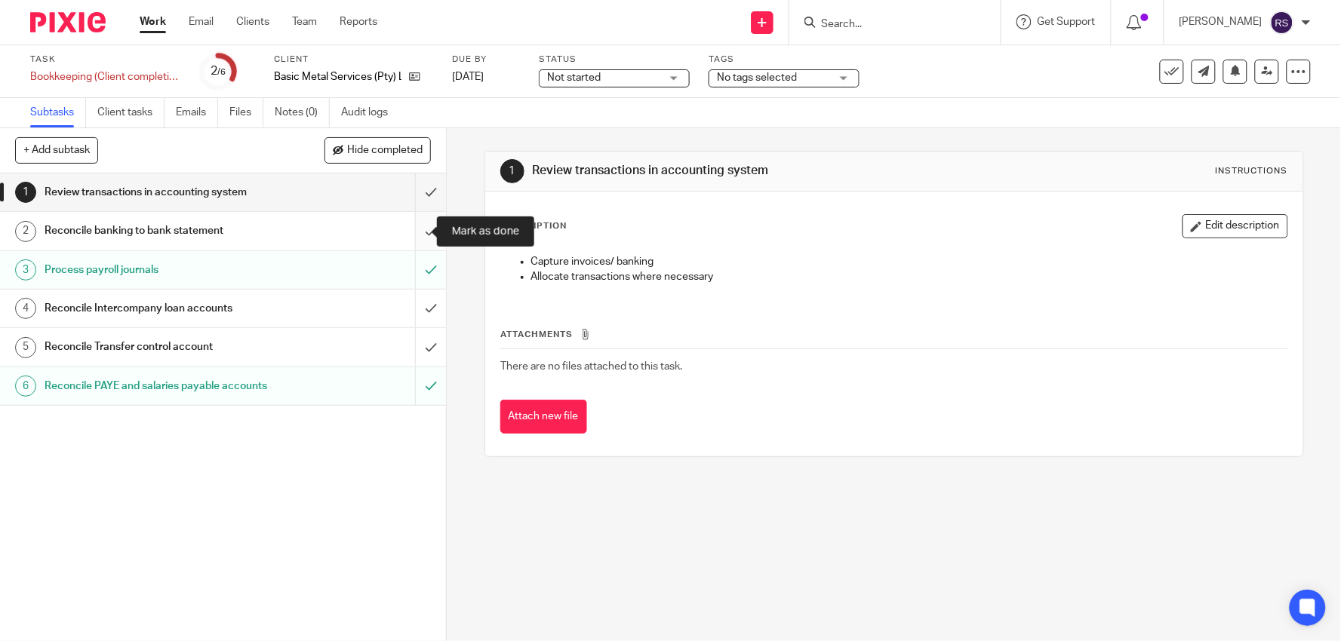
click at [416, 228] on input "submit" at bounding box center [223, 231] width 446 height 38
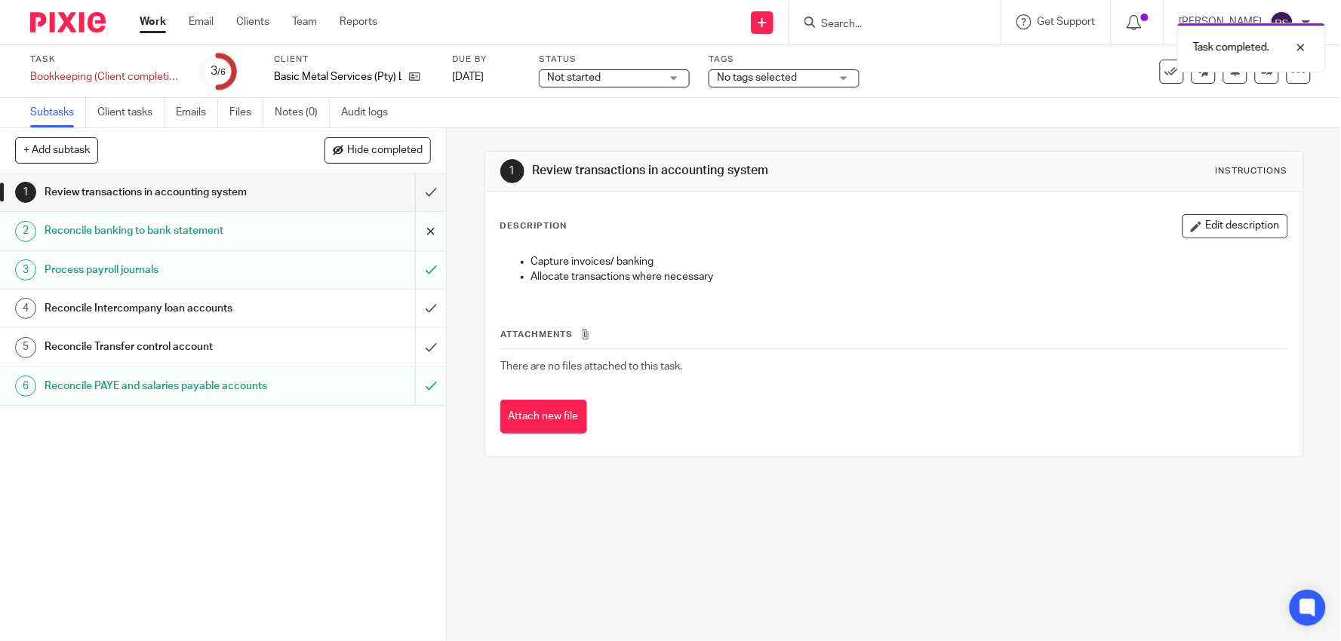
click at [416, 231] on input "submit" at bounding box center [223, 231] width 446 height 38
click at [419, 192] on input "submit" at bounding box center [223, 193] width 446 height 38
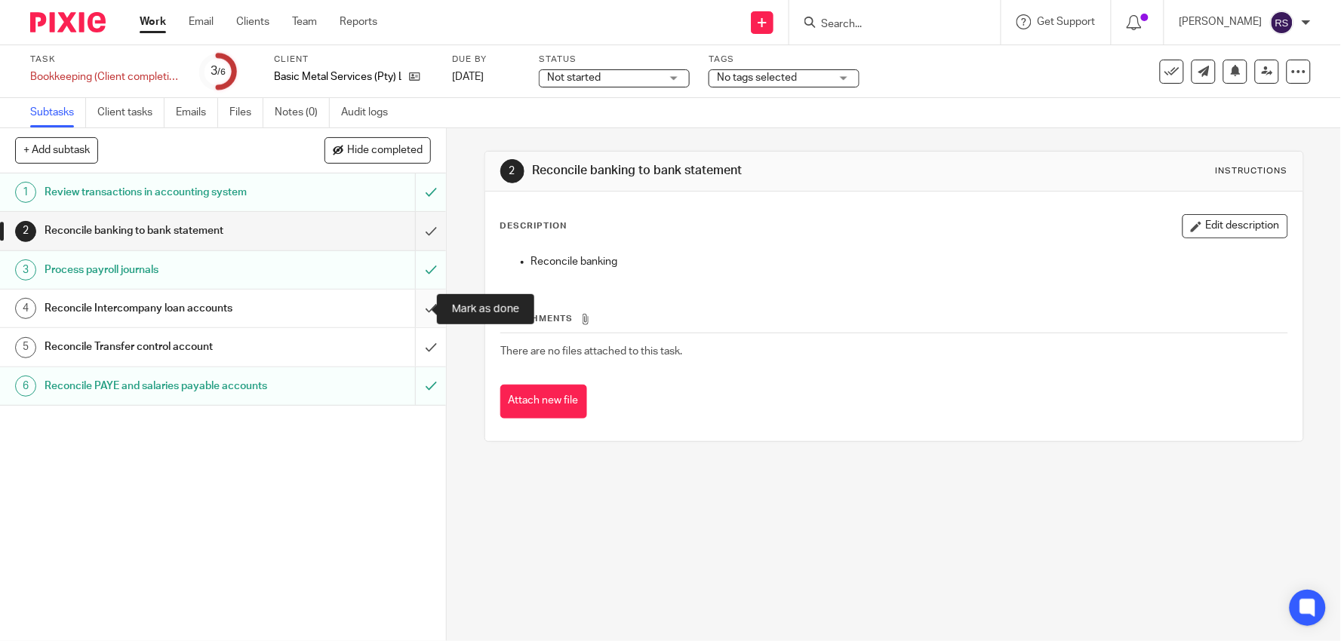
click at [415, 302] on input "submit" at bounding box center [223, 309] width 446 height 38
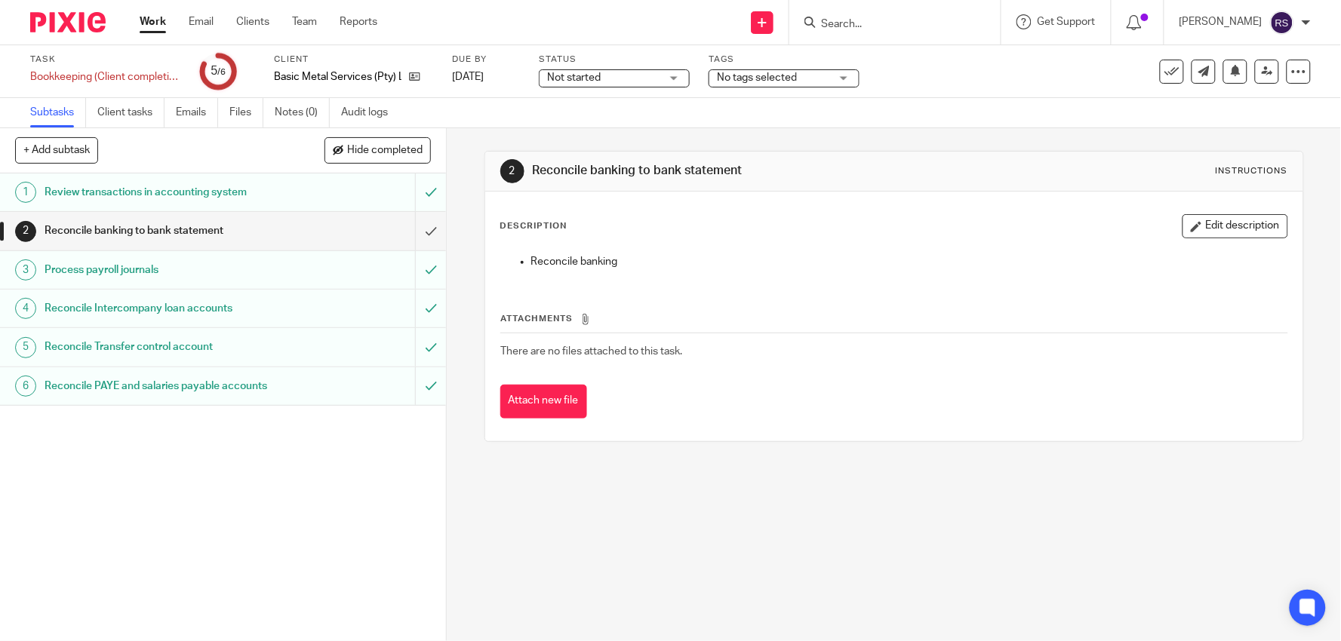
click at [955, 86] on div "Task Bookkeeping (Client completion) Save Bookkeeping (Client completion) 5 /6 …" at bounding box center [563, 72] width 1067 height 36
click at [304, 26] on link "Team" at bounding box center [304, 21] width 25 height 15
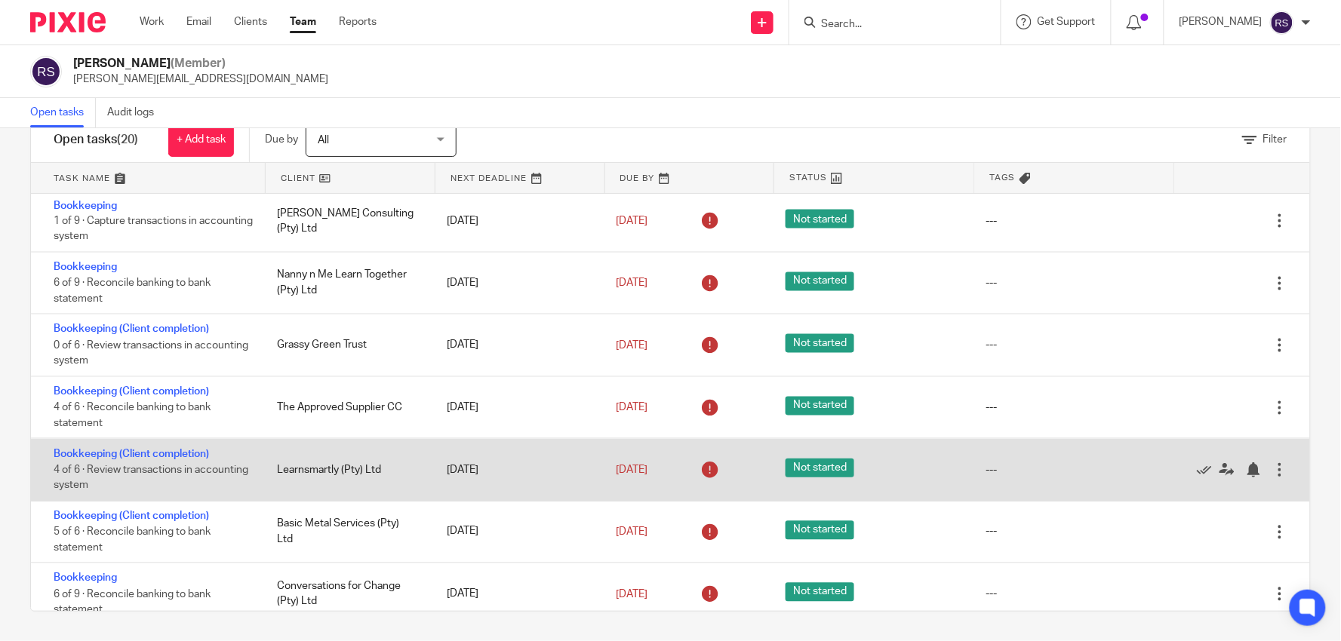
scroll to position [758, 0]
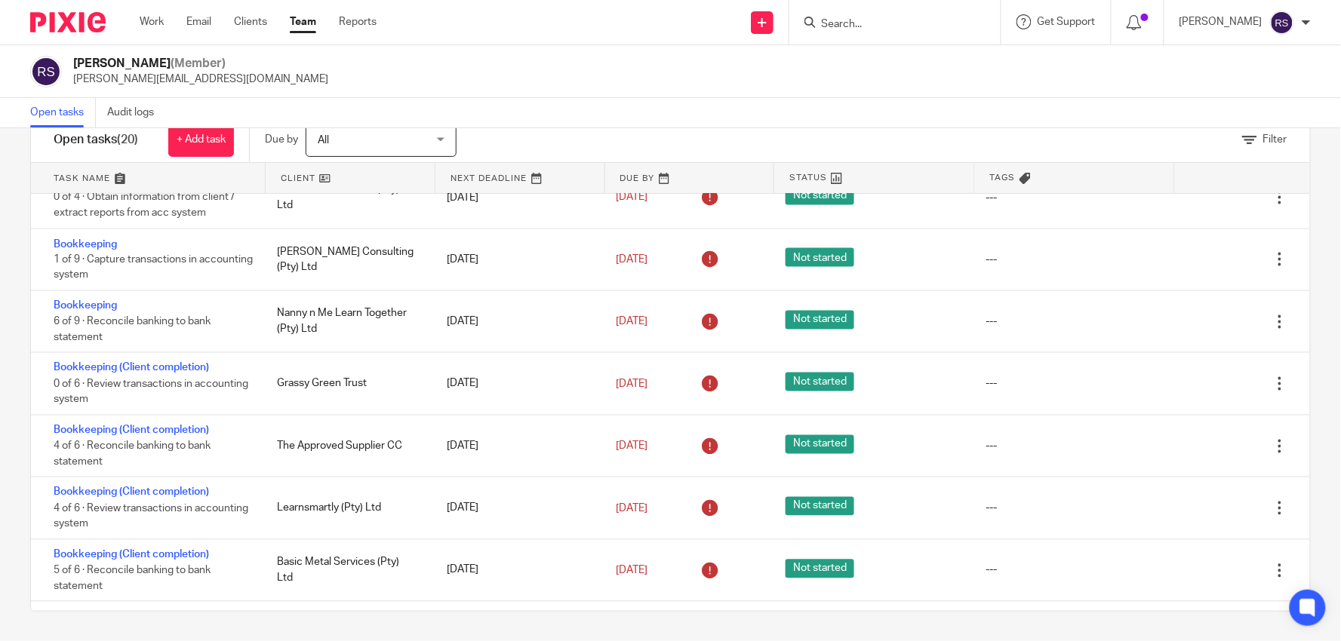
click at [140, 177] on link at bounding box center [148, 178] width 235 height 30
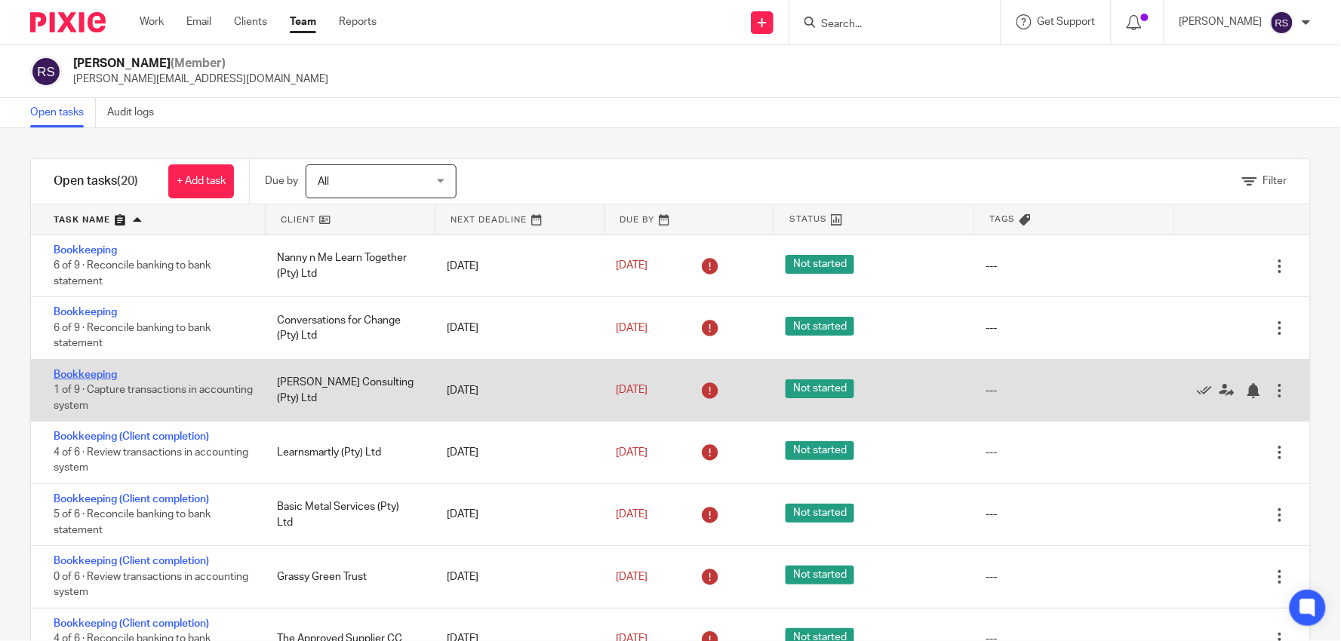
click at [92, 376] on link "Bookkeeping" at bounding box center [85, 375] width 63 height 11
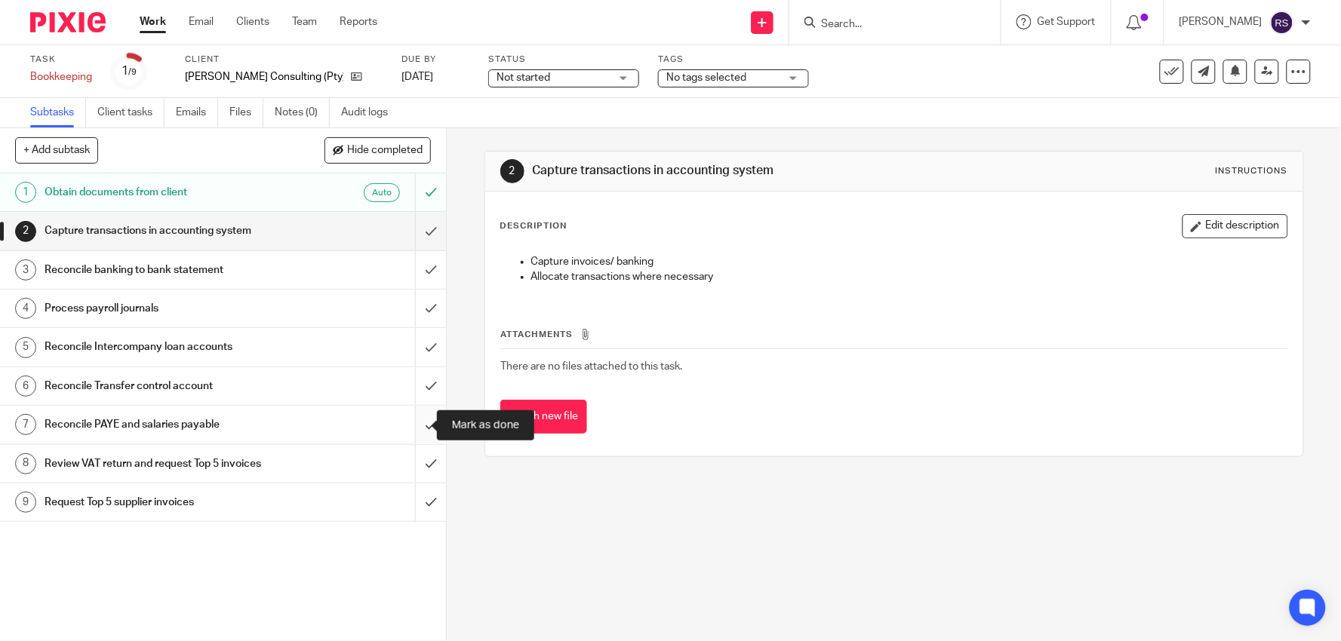
click at [412, 419] on input "submit" at bounding box center [223, 425] width 446 height 38
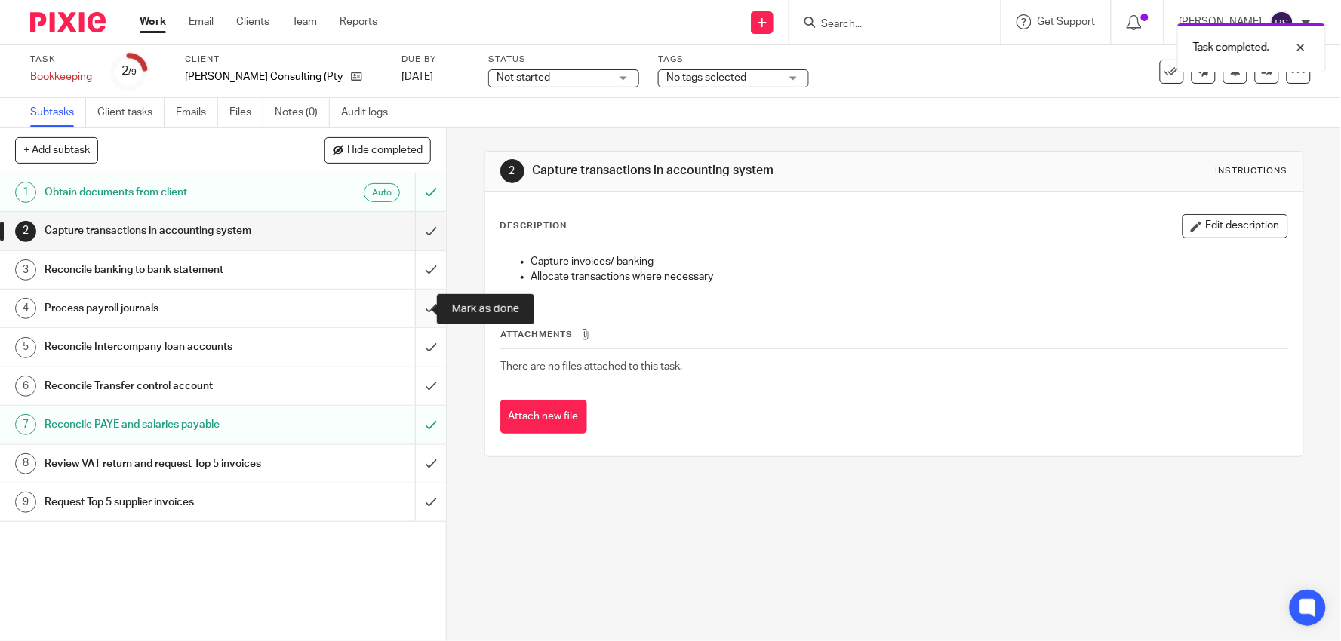
click at [416, 300] on input "submit" at bounding box center [223, 309] width 446 height 38
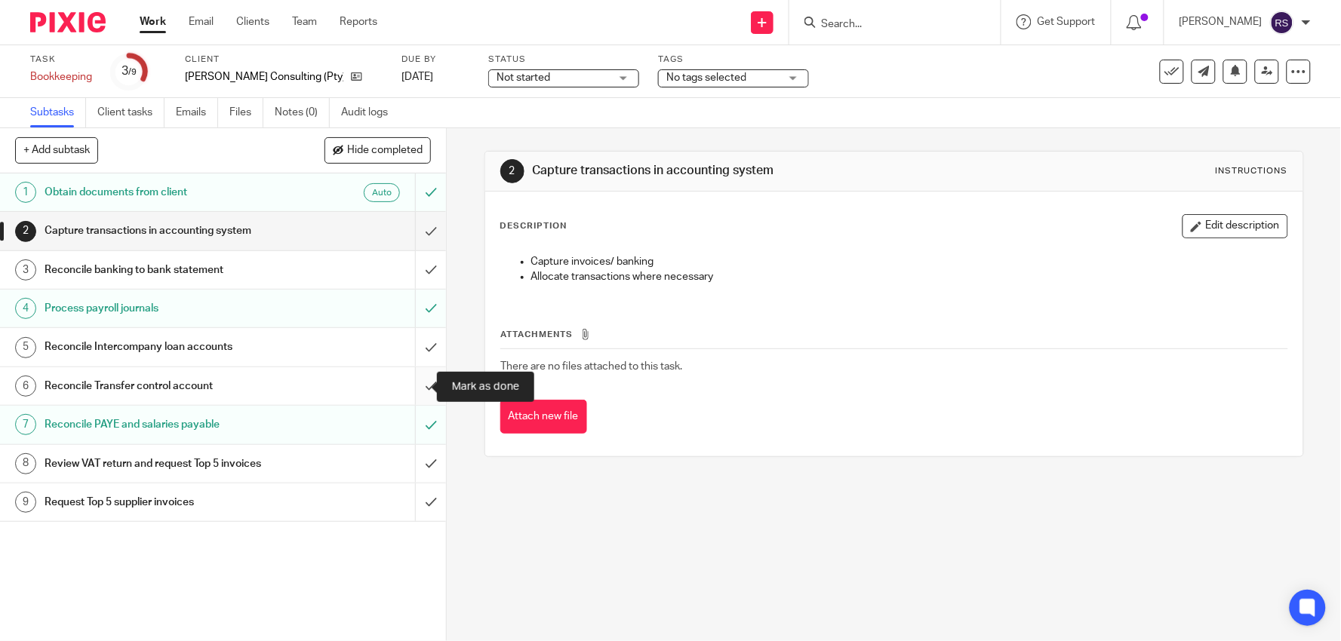
click at [416, 389] on input "submit" at bounding box center [223, 386] width 446 height 38
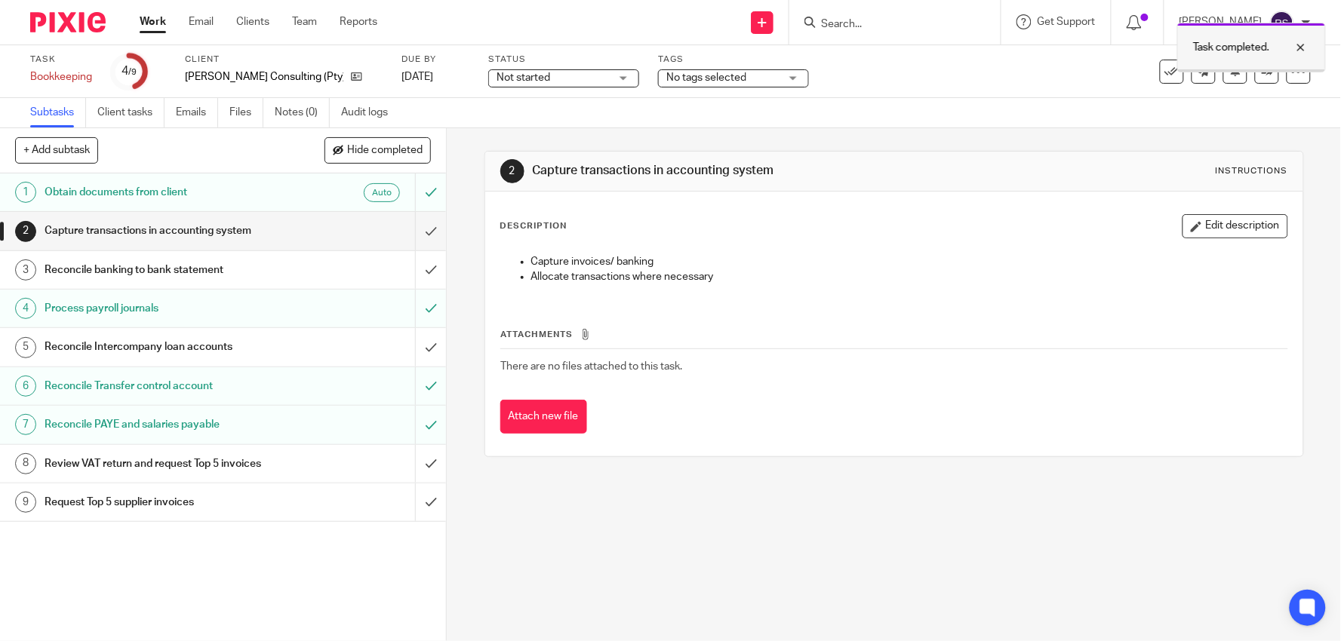
click at [1295, 49] on div at bounding box center [1289, 47] width 41 height 18
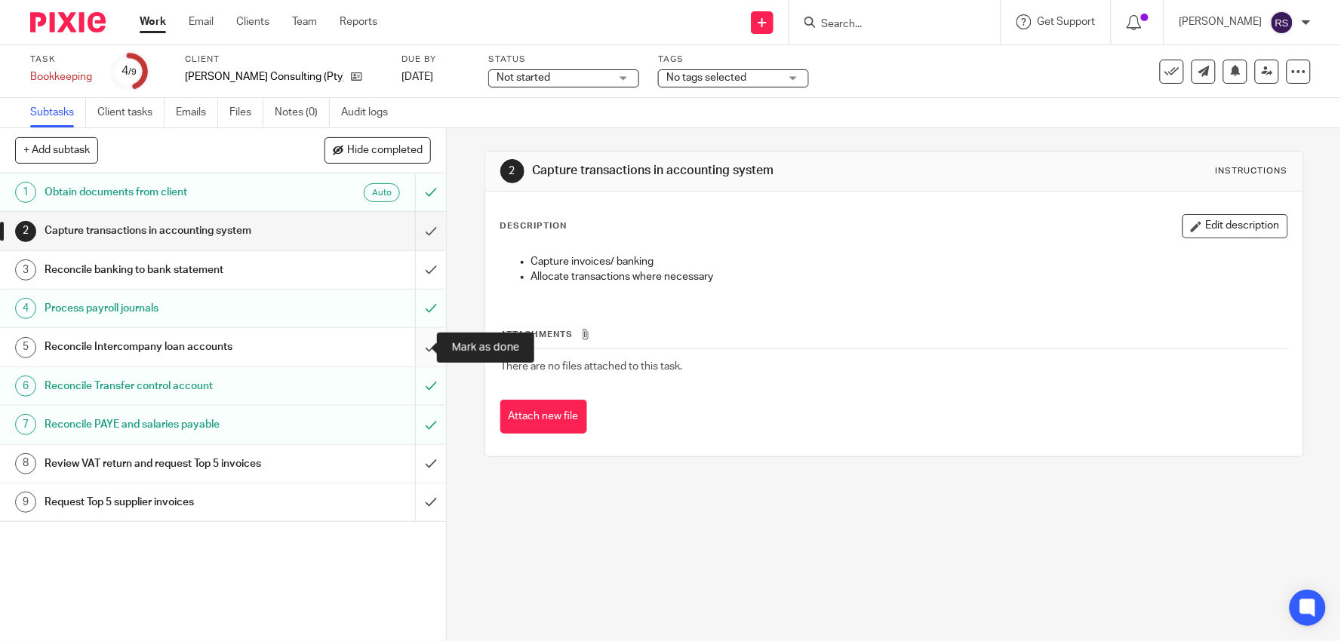
click at [422, 345] on input "submit" at bounding box center [223, 347] width 446 height 38
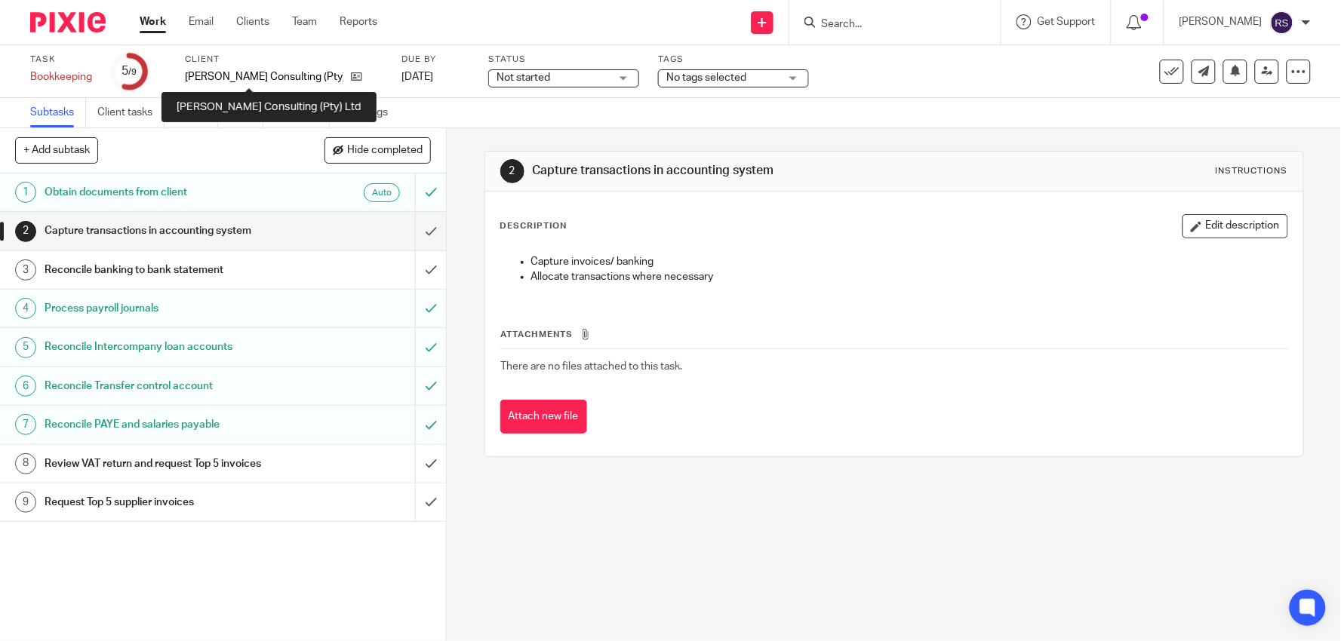
click at [242, 84] on p "[PERSON_NAME] Consulting (Pty) Ltd" at bounding box center [264, 76] width 158 height 15
click at [244, 73] on p "[PERSON_NAME] Consulting (Pty) Ltd" at bounding box center [264, 76] width 158 height 15
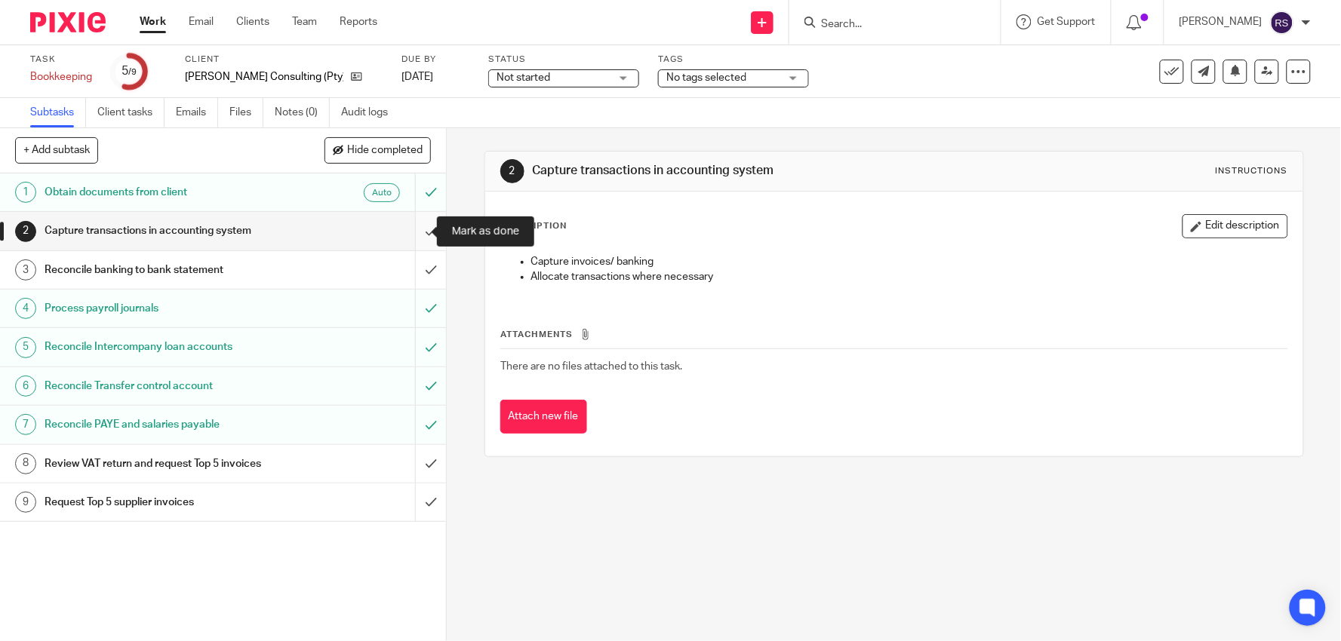
click at [412, 235] on input "submit" at bounding box center [223, 231] width 446 height 38
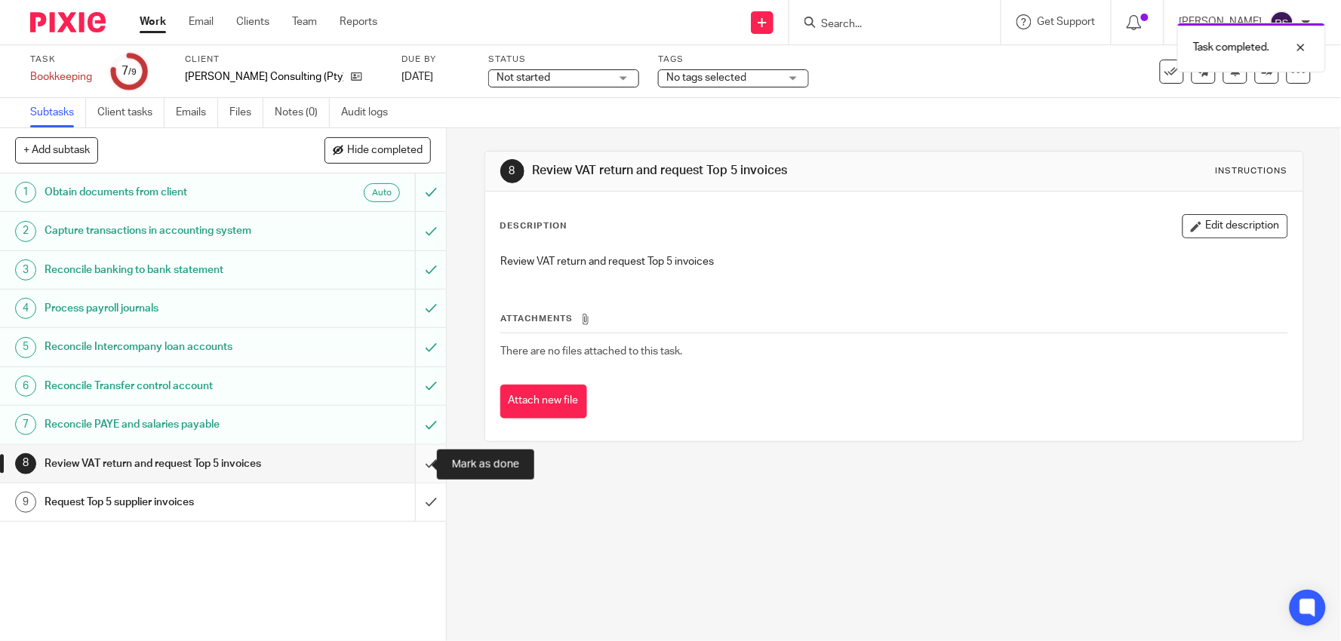
click at [417, 466] on input "submit" at bounding box center [223, 464] width 446 height 38
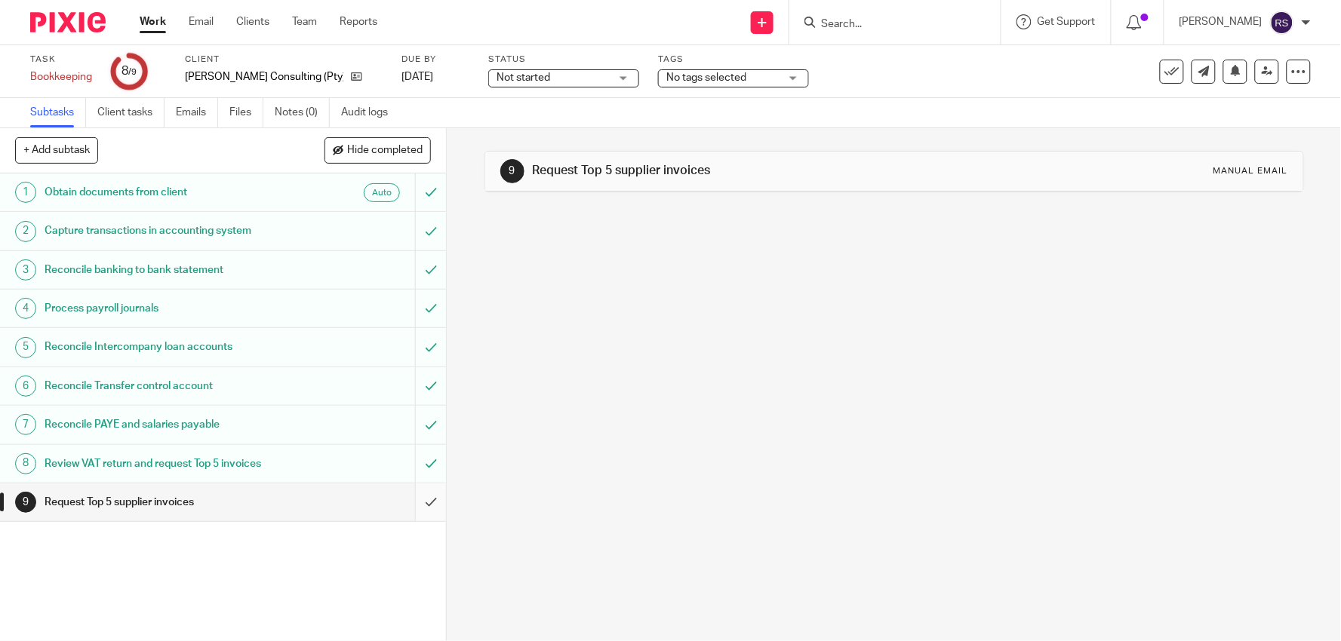
click at [417, 506] on input "submit" at bounding box center [223, 503] width 446 height 38
